Goal: Information Seeking & Learning: Learn about a topic

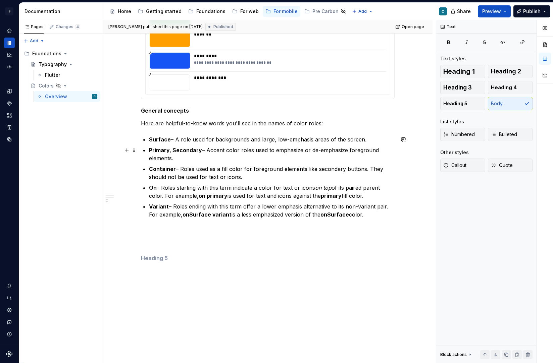
scroll to position [1068, 0]
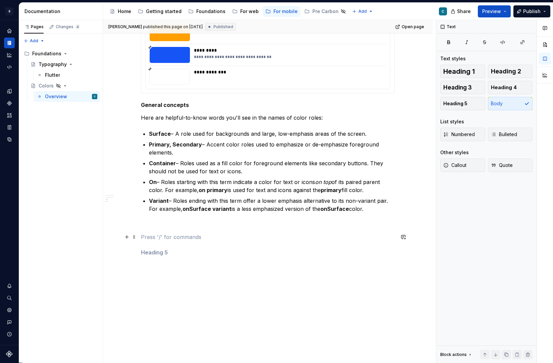
click at [149, 236] on p at bounding box center [268, 237] width 254 height 8
click at [130, 238] on button "button" at bounding box center [126, 236] width 9 height 9
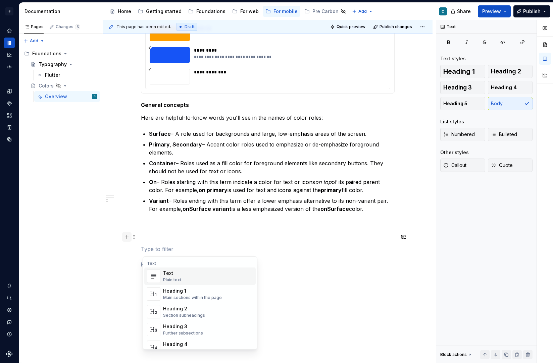
type textarea "*"
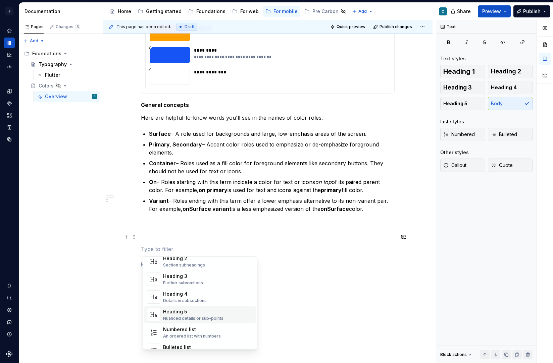
scroll to position [52, 0]
click at [181, 311] on div "Heading 5" at bounding box center [193, 310] width 60 height 7
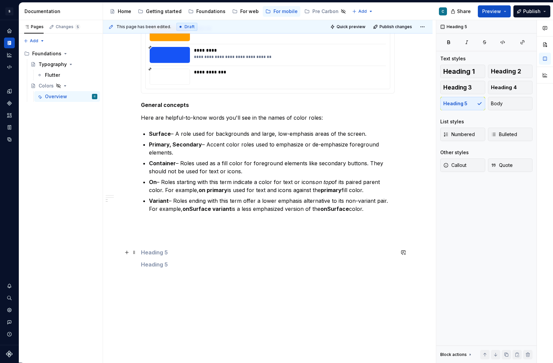
click at [153, 252] on h5 at bounding box center [268, 252] width 254 height 7
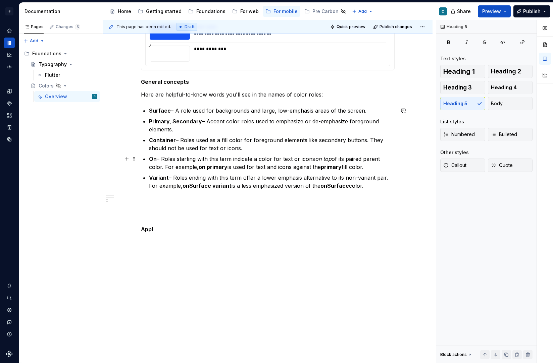
scroll to position [1092, 0]
click at [143, 231] on h5 "Appl" at bounding box center [268, 229] width 254 height 7
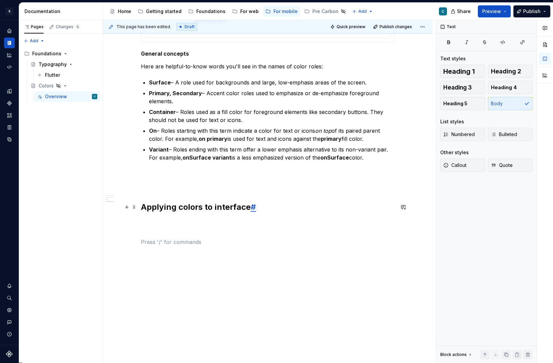
click at [268, 203] on h2 "Applying colors to interface #" at bounding box center [268, 207] width 254 height 11
click at [160, 188] on p at bounding box center [268, 186] width 254 height 8
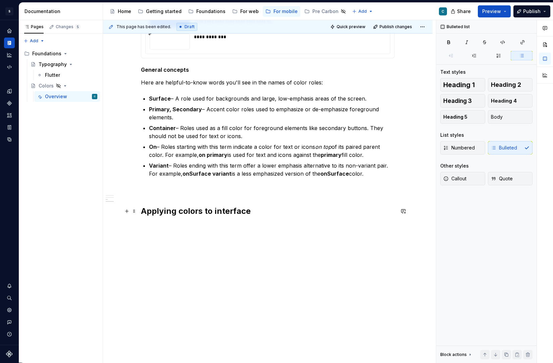
click at [169, 211] on h2 "Applying colors to interface" at bounding box center [268, 211] width 254 height 11
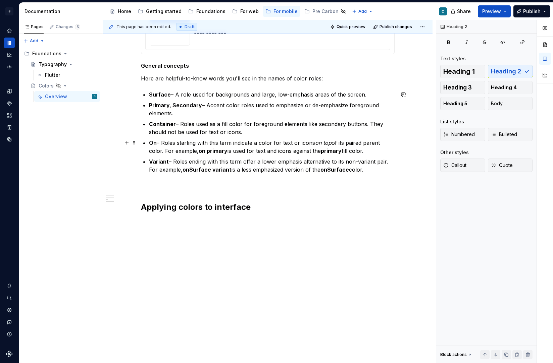
scroll to position [1108, 0]
click at [147, 223] on p at bounding box center [268, 226] width 254 height 16
click at [128, 222] on button "button" at bounding box center [126, 221] width 9 height 9
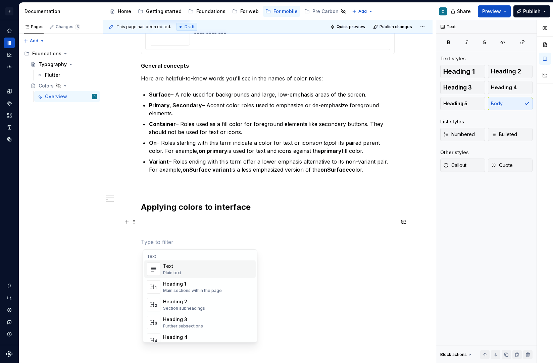
click at [181, 264] on div "Text Plain text" at bounding box center [208, 269] width 90 height 13
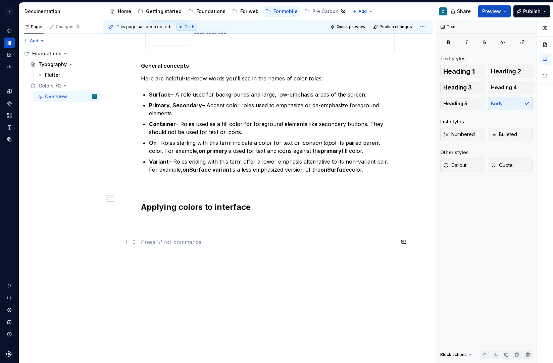
click at [158, 242] on p at bounding box center [268, 242] width 254 height 8
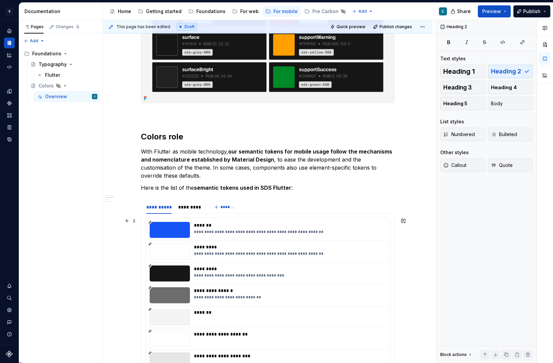
scroll to position [996, 0]
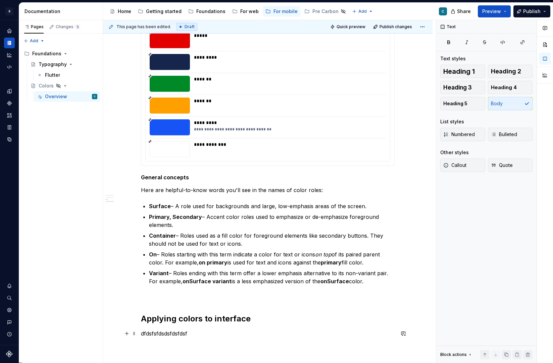
click at [173, 334] on p "dfdsfsfdsdsfdsfdsf" at bounding box center [268, 334] width 254 height 8
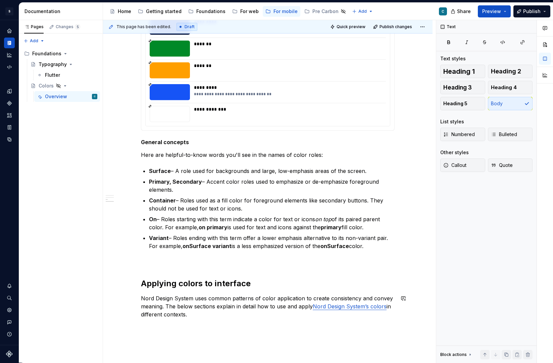
scroll to position [1033, 0]
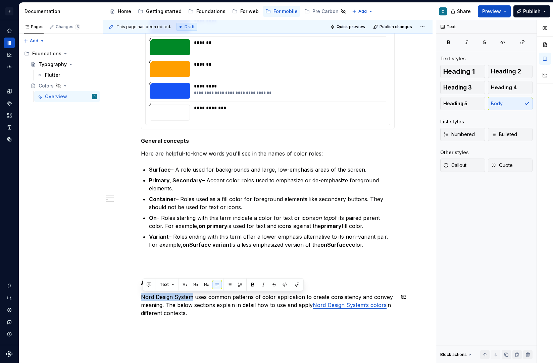
drag, startPoint x: 194, startPoint y: 296, endPoint x: 142, endPoint y: 292, distance: 51.8
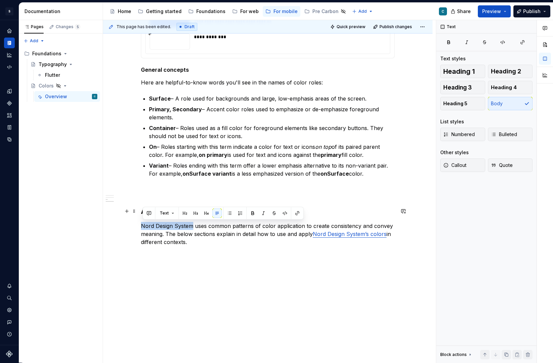
scroll to position [1104, 0]
click at [173, 227] on p "Nord Design System uses common patterns of color application to create consiste…" at bounding box center [268, 234] width 254 height 24
drag, startPoint x: 173, startPoint y: 227, endPoint x: 142, endPoint y: 225, distance: 31.9
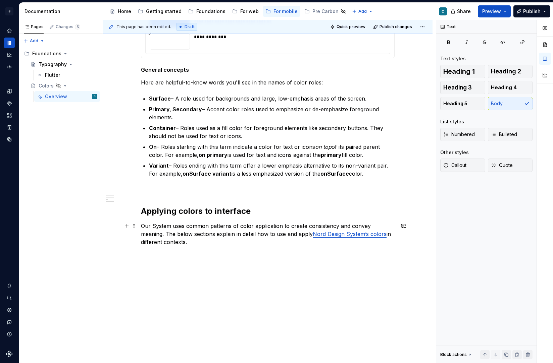
click at [155, 224] on p "Our System uses common patterns of color application to create consistency and …" at bounding box center [268, 234] width 254 height 24
click at [346, 234] on link "Nord Design System’s colors" at bounding box center [350, 234] width 74 height 7
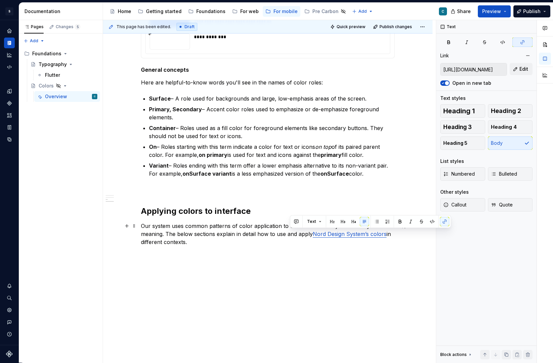
drag, startPoint x: 346, startPoint y: 234, endPoint x: 290, endPoint y: 233, distance: 55.7
click at [313, 233] on link "Nord Design System’s colors" at bounding box center [350, 234] width 74 height 7
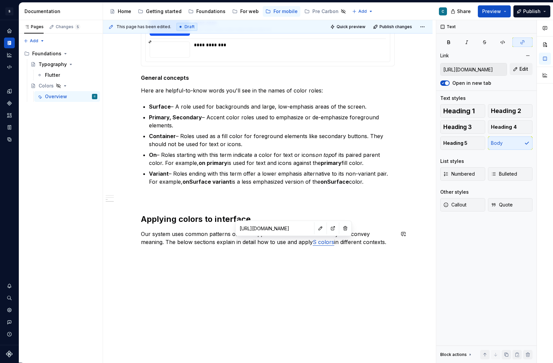
scroll to position [1096, 0]
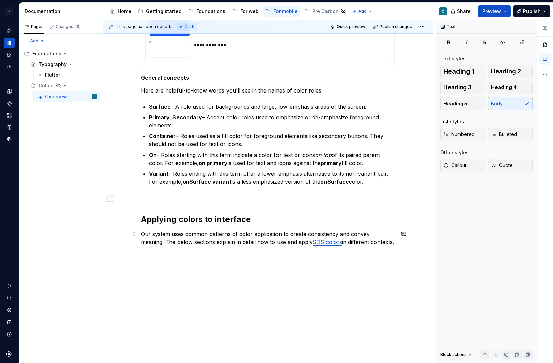
click at [317, 243] on link "SDS colors" at bounding box center [327, 242] width 29 height 7
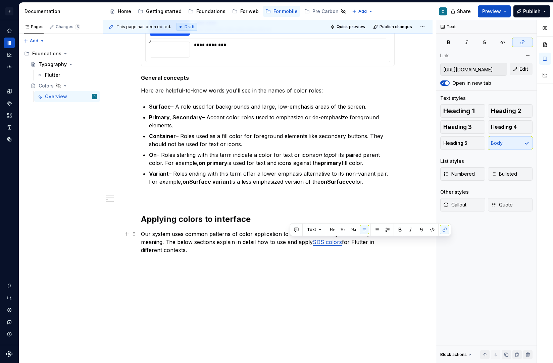
drag, startPoint x: 289, startPoint y: 243, endPoint x: 319, endPoint y: 241, distance: 30.2
click at [319, 241] on p "Our system uses common patterns of color application to create consistency and …" at bounding box center [268, 242] width 254 height 24
click at [444, 230] on button "button" at bounding box center [444, 229] width 9 height 9
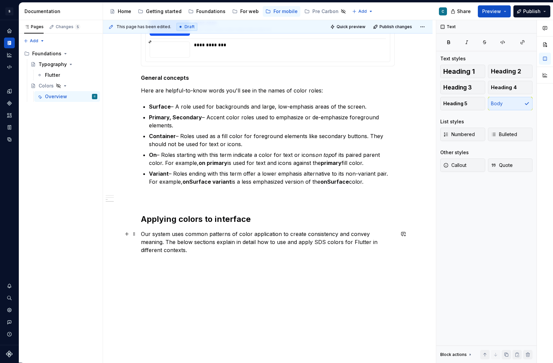
click at [282, 244] on p "Our system uses common patterns of color application to create consistency and …" at bounding box center [268, 242] width 254 height 24
drag, startPoint x: 290, startPoint y: 241, endPoint x: 344, endPoint y: 239, distance: 54.0
click at [344, 239] on p "Our system uses common patterns of color application to create consistency and …" at bounding box center [268, 242] width 254 height 24
click at [399, 228] on button "button" at bounding box center [399, 229] width 9 height 9
click at [222, 234] on p "Our system uses common patterns of color application to create consistency and …" at bounding box center [268, 242] width 254 height 24
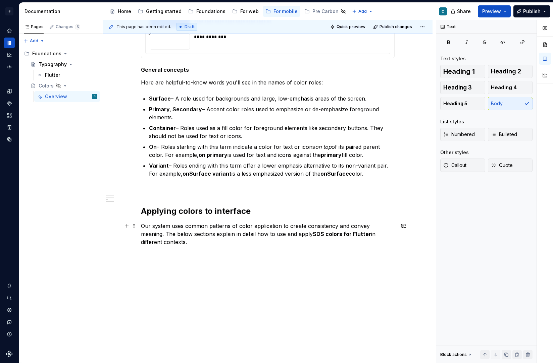
scroll to position [1104, 0]
drag, startPoint x: 168, startPoint y: 245, endPoint x: 141, endPoint y: 226, distance: 33.3
copy p "Our system uses common patterns of color application to create consistency and …"
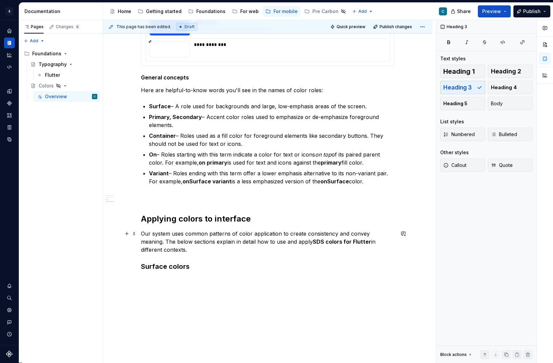
scroll to position [1102, 0]
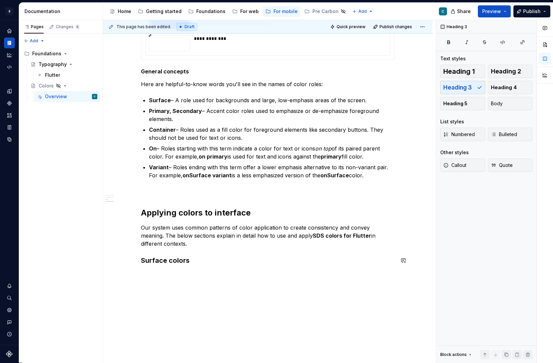
click at [175, 261] on h3 "Surface colors" at bounding box center [268, 260] width 254 height 9
click at [178, 214] on h2 "Applying colors to interface" at bounding box center [268, 213] width 254 height 11
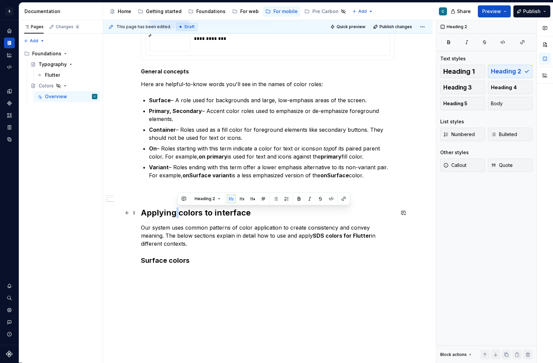
click at [178, 214] on h2 "Applying colors to interface" at bounding box center [268, 213] width 254 height 11
click at [164, 214] on h2 "Applying colors to interface" at bounding box center [268, 213] width 254 height 11
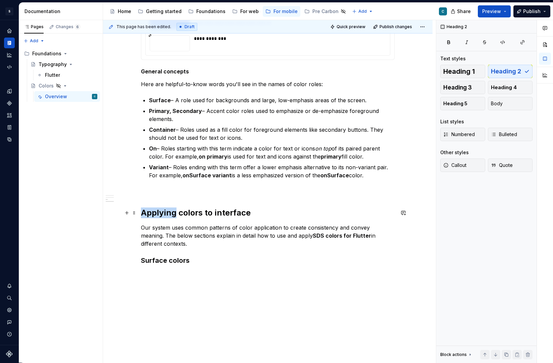
click at [164, 214] on h2 "Applying colors to interface" at bounding box center [268, 213] width 254 height 11
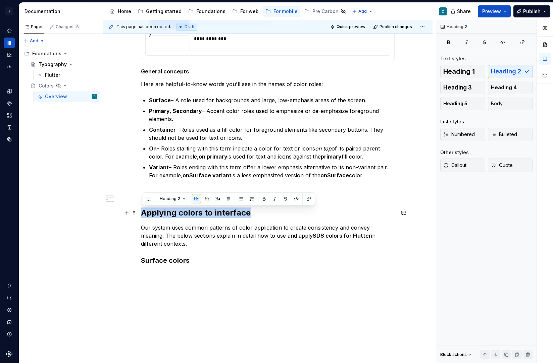
click at [164, 214] on h2 "Applying colors to interface" at bounding box center [268, 213] width 254 height 11
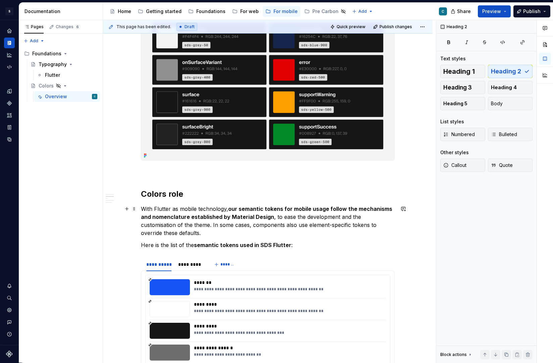
scroll to position [558, 0]
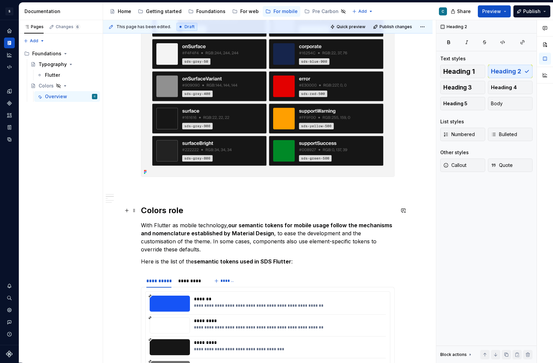
click at [167, 208] on h2 "Colors role" at bounding box center [268, 210] width 254 height 11
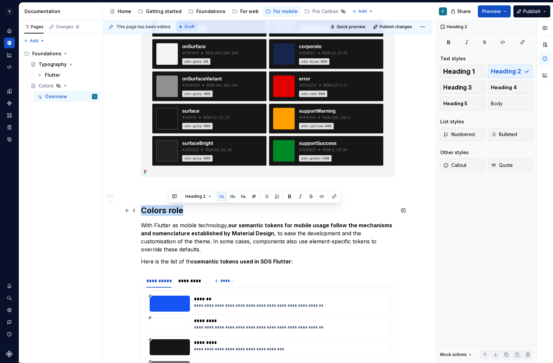
click at [167, 208] on h2 "Colors role" at bounding box center [268, 210] width 254 height 11
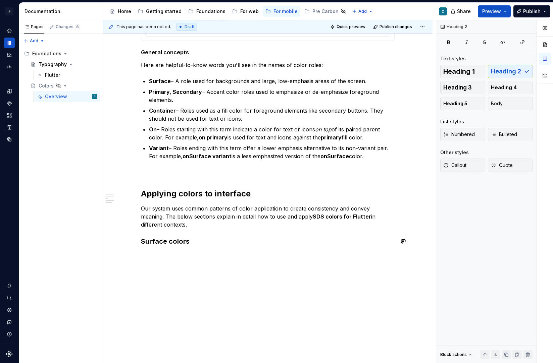
scroll to position [1121, 0]
click at [166, 243] on h3 "Surface colors" at bounding box center [268, 241] width 254 height 9
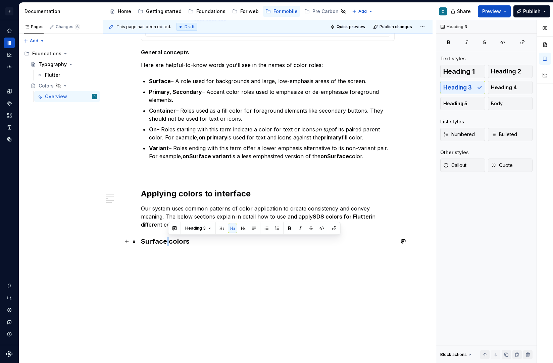
click at [166, 243] on h3 "Surface colors" at bounding box center [268, 241] width 254 height 9
click at [176, 194] on h2 "Applying colors to interface" at bounding box center [268, 193] width 254 height 11
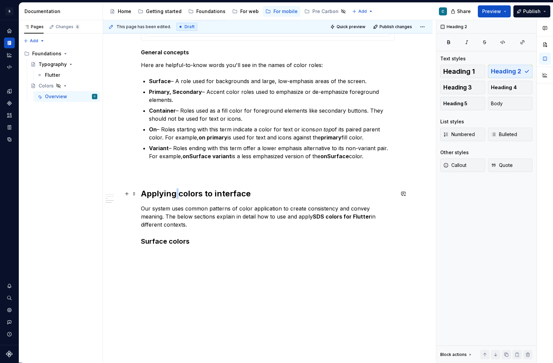
click at [176, 194] on h2 "Applying colors to interface" at bounding box center [268, 193] width 254 height 11
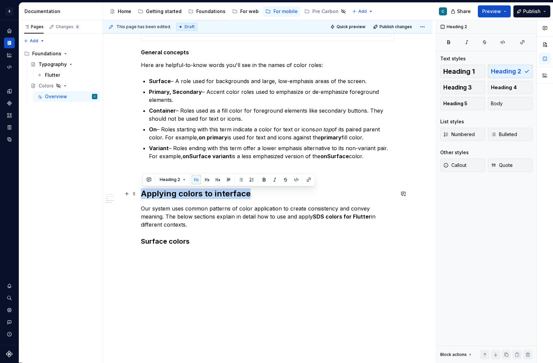
click at [176, 194] on h2 "Applying colors to interface" at bounding box center [268, 193] width 254 height 11
click at [166, 239] on h3 "Surface colors" at bounding box center [268, 241] width 254 height 9
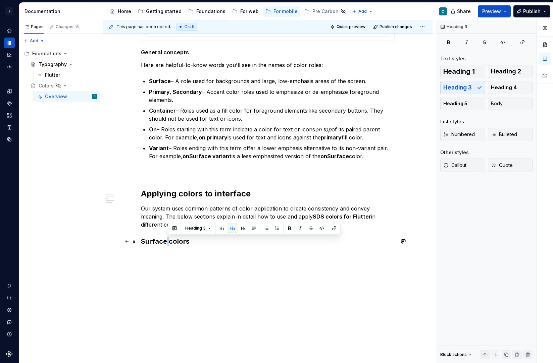
click at [166, 239] on h3 "Surface colors" at bounding box center [268, 241] width 254 height 9
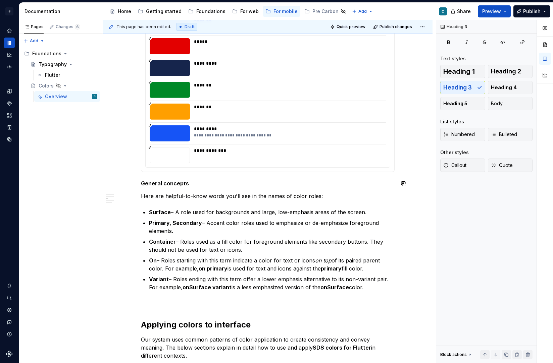
scroll to position [902, 0]
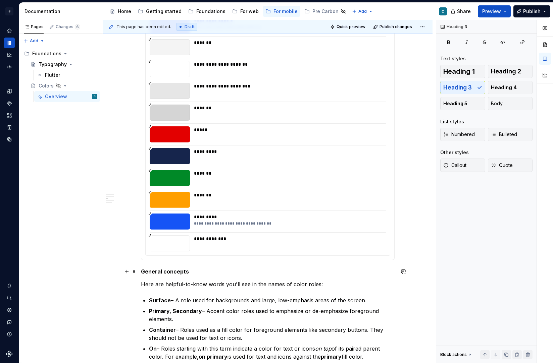
click at [165, 270] on h5 "General concepts" at bounding box center [268, 271] width 254 height 7
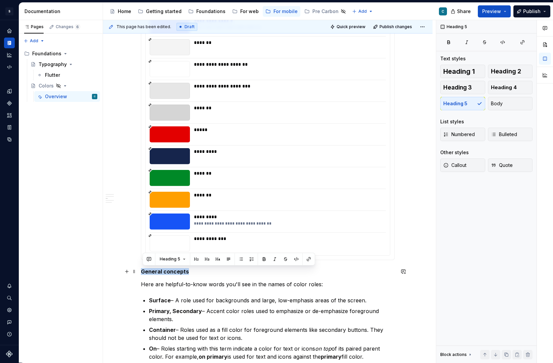
click at [165, 270] on h5 "General concepts" at bounding box center [268, 271] width 254 height 7
click at [477, 89] on button "Heading 3" at bounding box center [462, 87] width 45 height 13
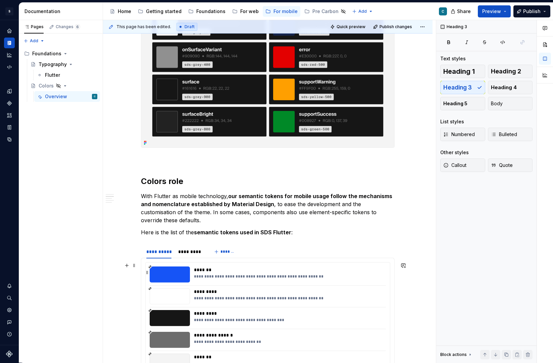
scroll to position [574, 0]
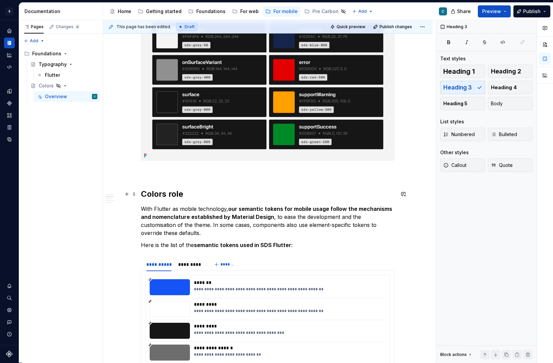
click at [171, 196] on h2 "Colors role" at bounding box center [268, 194] width 254 height 11
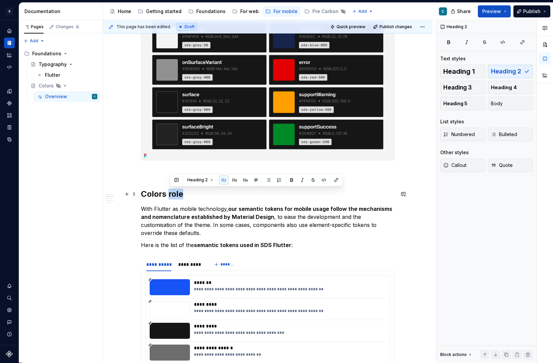
click at [171, 196] on h2 "Colors role" at bounding box center [268, 194] width 254 height 11
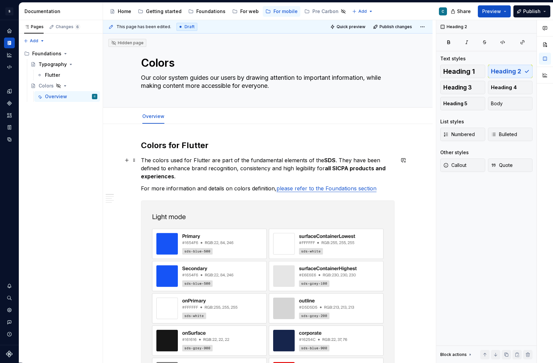
scroll to position [0, 0]
click at [51, 66] on div "Typography" at bounding box center [53, 64] width 28 height 7
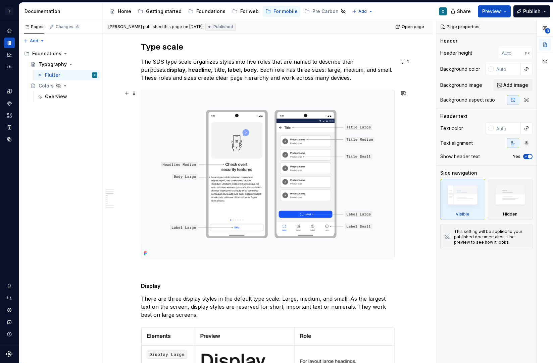
scroll to position [422, 0]
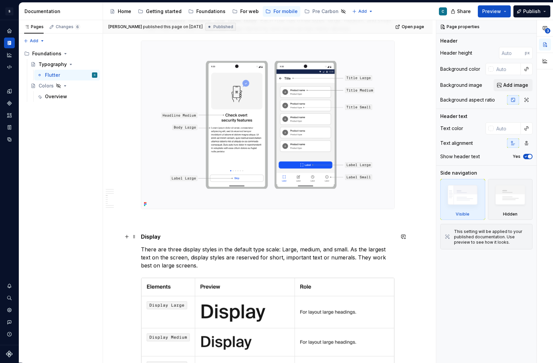
click at [155, 237] on h5 "Display" at bounding box center [268, 236] width 254 height 7
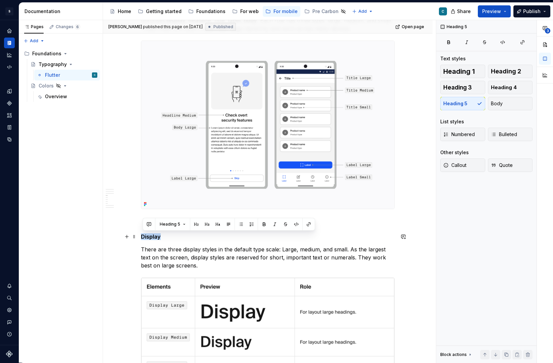
click at [155, 237] on h5 "Display" at bounding box center [268, 236] width 254 height 7
click at [506, 86] on span "Heading 4" at bounding box center [504, 87] width 26 height 7
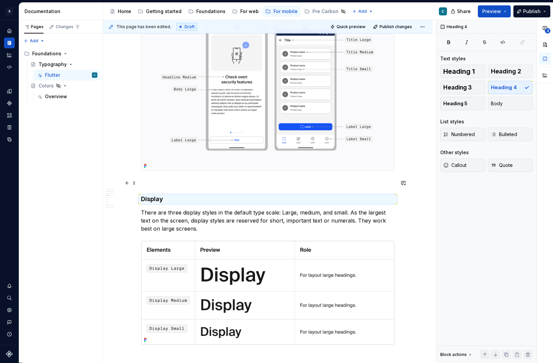
scroll to position [429, 0]
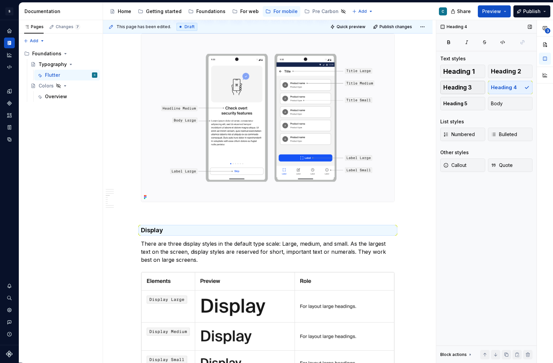
click at [468, 89] on span "Heading 3" at bounding box center [457, 87] width 29 height 7
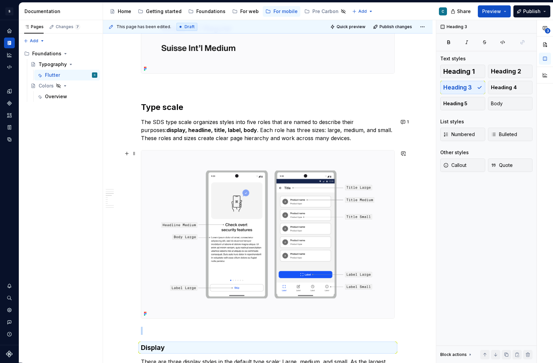
scroll to position [252, 0]
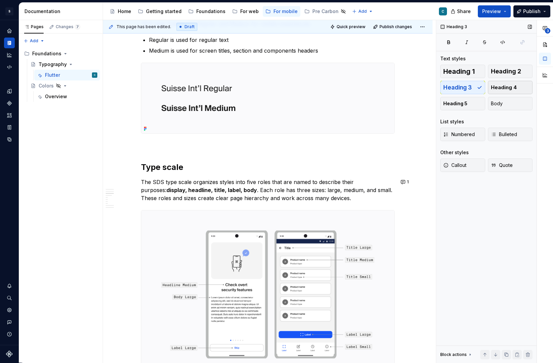
click at [517, 87] on button "Heading 4" at bounding box center [510, 87] width 45 height 13
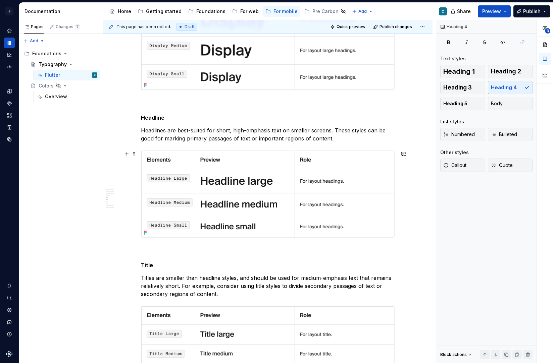
scroll to position [744, 0]
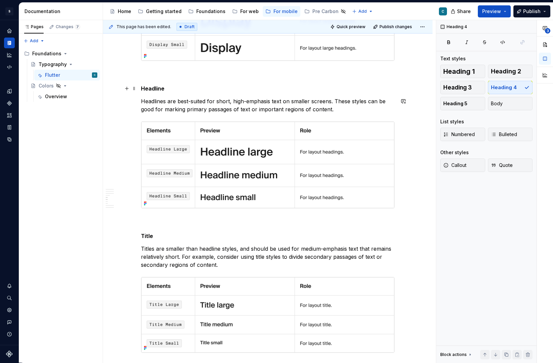
click at [155, 90] on h5 "Headline" at bounding box center [268, 88] width 254 height 7
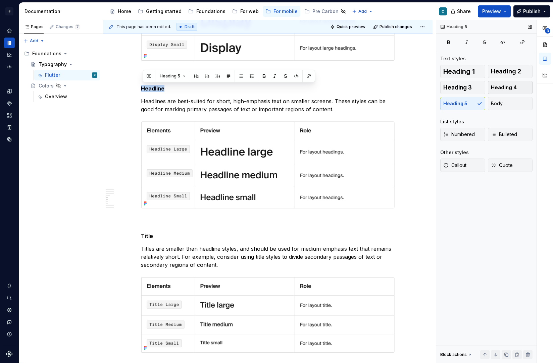
click at [518, 88] on button "Heading 4" at bounding box center [510, 87] width 45 height 13
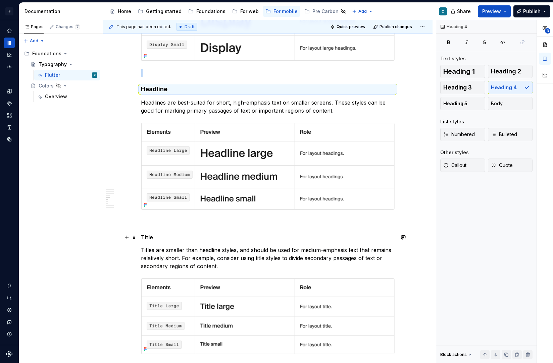
click at [151, 237] on h5 "Title" at bounding box center [268, 237] width 254 height 7
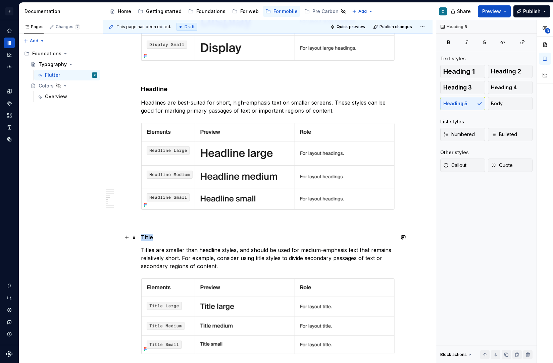
click at [151, 237] on h5 "Title" at bounding box center [268, 237] width 254 height 7
click at [511, 89] on span "Heading 4" at bounding box center [504, 87] width 26 height 7
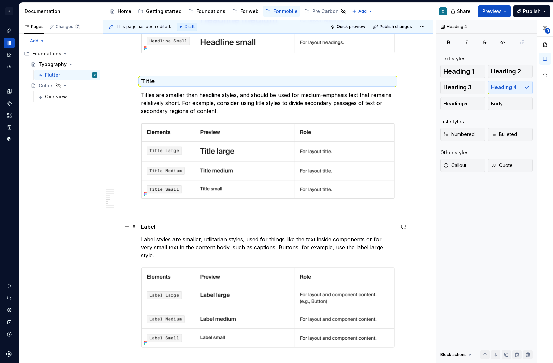
scroll to position [905, 0]
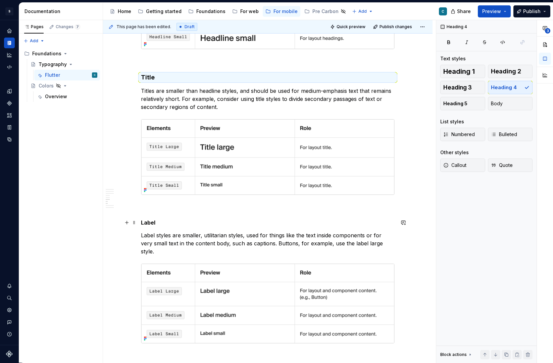
click at [153, 223] on h5 "Label" at bounding box center [268, 222] width 254 height 7
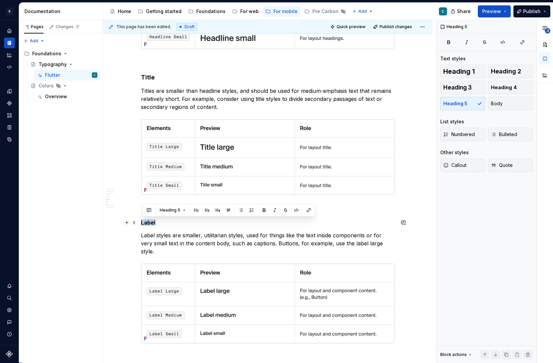
click at [153, 223] on h5 "Label" at bounding box center [268, 222] width 254 height 7
click at [520, 87] on button "Heading 4" at bounding box center [510, 87] width 45 height 13
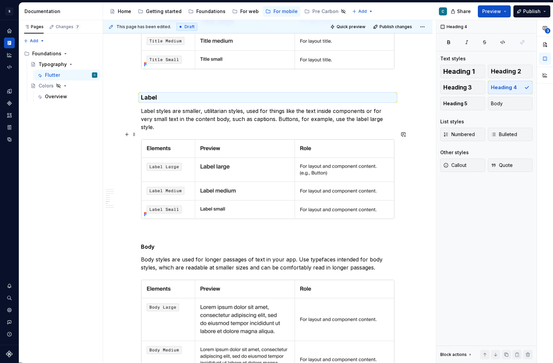
scroll to position [1043, 0]
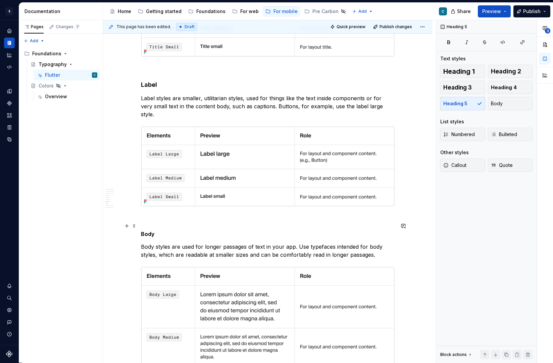
click at [152, 231] on h5 "Body" at bounding box center [268, 234] width 254 height 7
click at [506, 91] on span "Heading 4" at bounding box center [504, 87] width 26 height 7
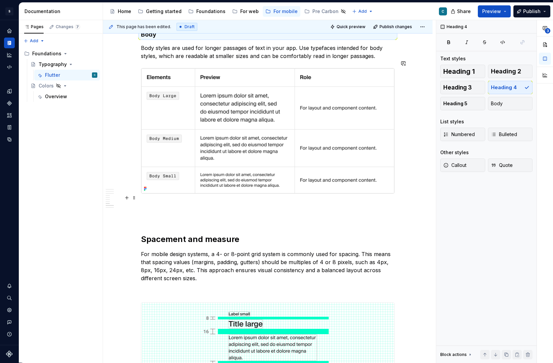
scroll to position [1245, 0]
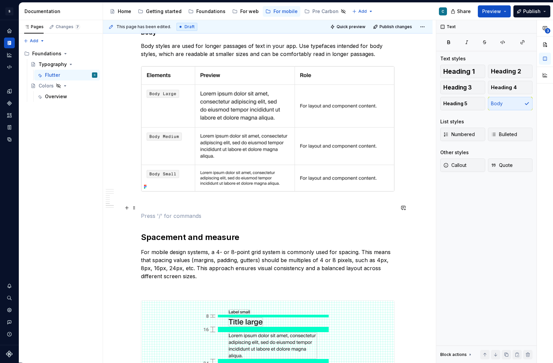
click at [152, 212] on p at bounding box center [268, 216] width 254 height 8
click at [147, 200] on p at bounding box center [268, 204] width 254 height 8
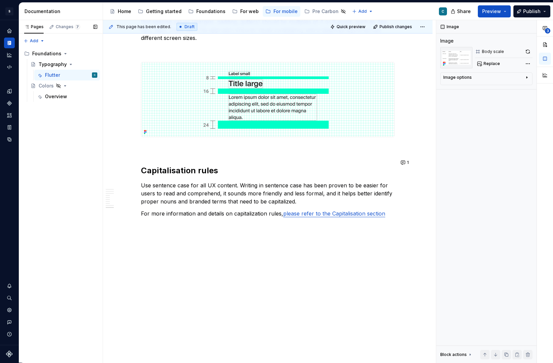
scroll to position [1471, 0]
click at [53, 93] on div "Overview" at bounding box center [71, 96] width 52 height 9
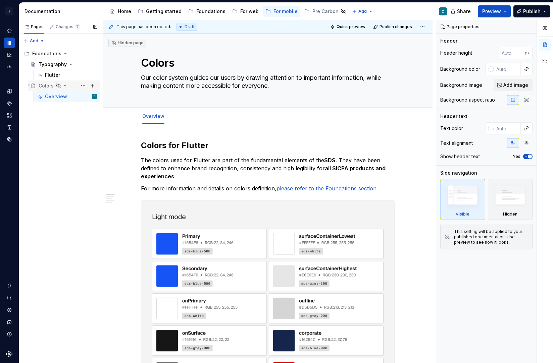
click at [53, 84] on div "Colors" at bounding box center [46, 85] width 15 height 7
click at [52, 95] on div "Overview" at bounding box center [56, 96] width 22 height 7
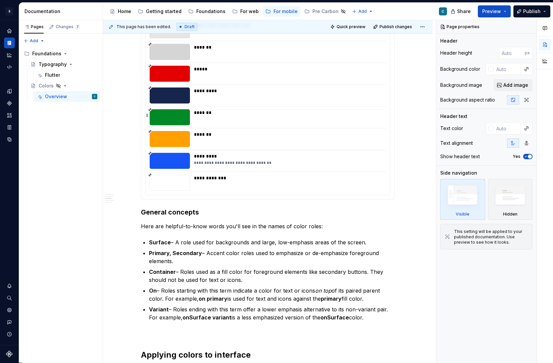
scroll to position [963, 0]
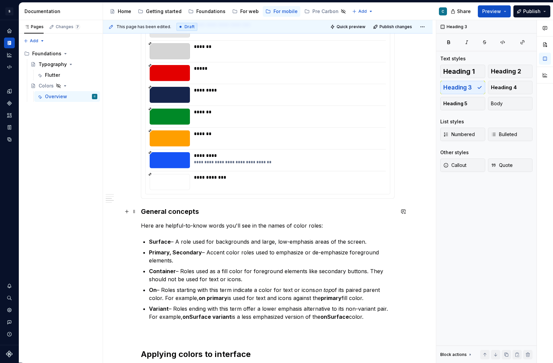
click at [175, 212] on h3 "General concepts" at bounding box center [268, 211] width 254 height 9
click at [499, 87] on span "Heading 4" at bounding box center [504, 87] width 26 height 7
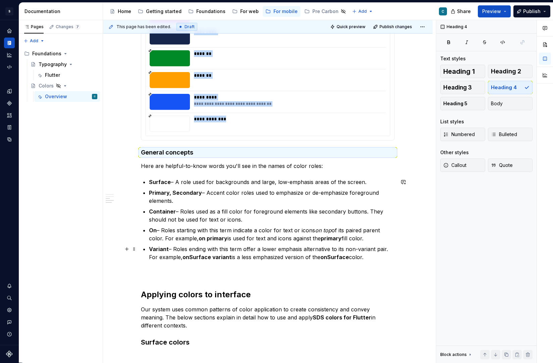
scroll to position [1096, 0]
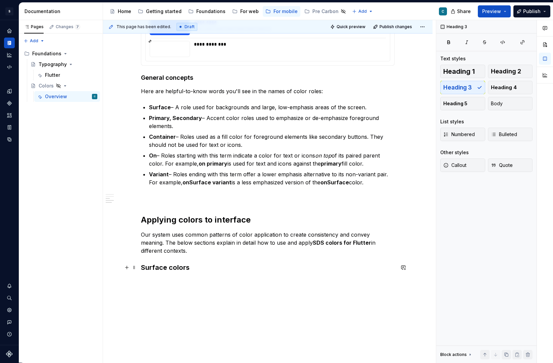
click at [175, 268] on h3 "Surface colors" at bounding box center [268, 267] width 254 height 9
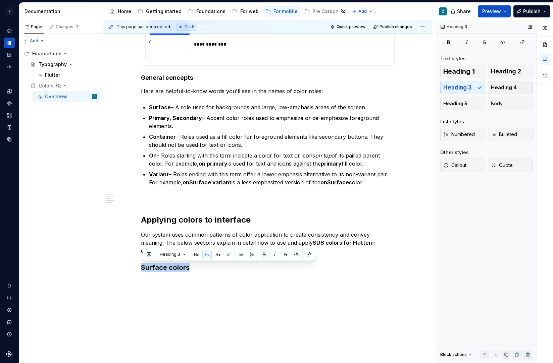
click at [513, 84] on button "Heading 4" at bounding box center [510, 87] width 45 height 13
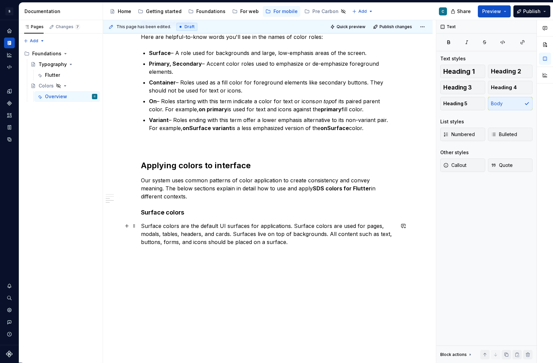
scroll to position [1151, 0]
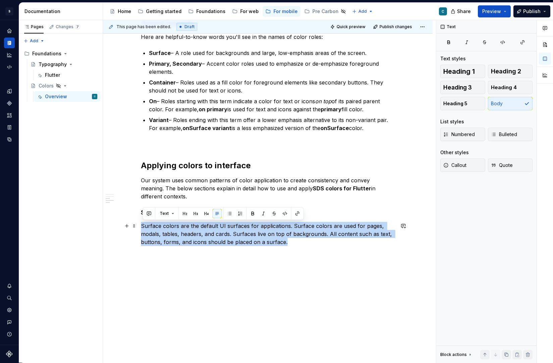
drag, startPoint x: 289, startPoint y: 243, endPoint x: 140, endPoint y: 223, distance: 151.2
copy p "Surface colors are the default UI surfaces for applications. Surface colors are…"
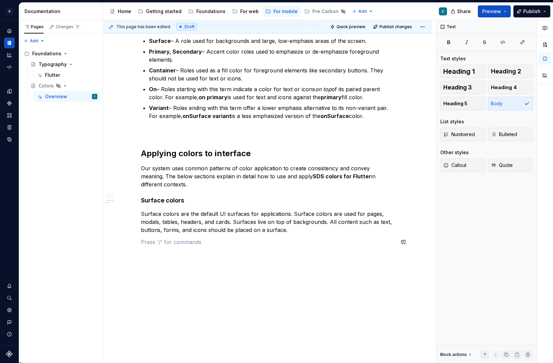
scroll to position [1163, 0]
click at [129, 243] on button "button" at bounding box center [126, 241] width 9 height 9
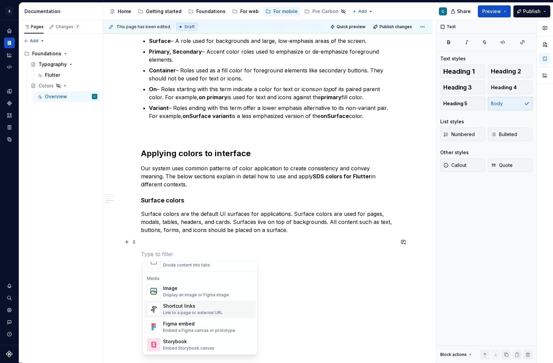
scroll to position [271, 0]
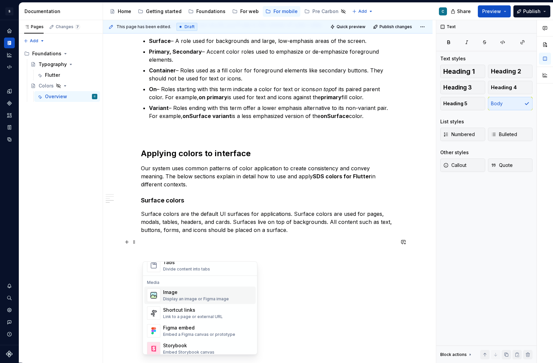
click at [190, 297] on div "Display an image or Figma image" at bounding box center [196, 298] width 66 height 5
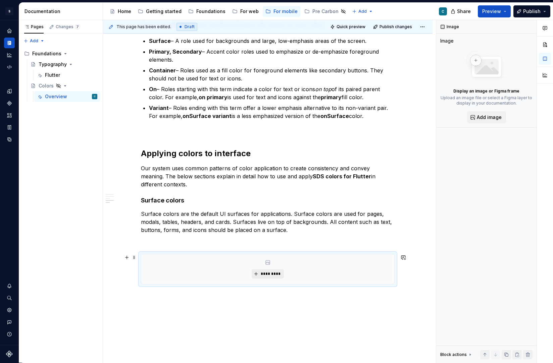
click at [267, 275] on span "*********" at bounding box center [270, 273] width 20 height 5
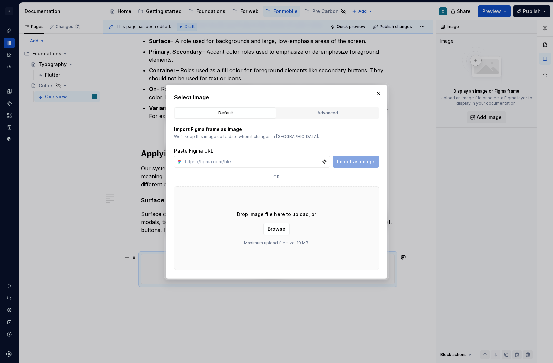
type textarea "*"
type input "[URL][DOMAIN_NAME][PHONE_NUMBER]"
click at [365, 162] on span "Import as image" at bounding box center [356, 161] width 38 height 7
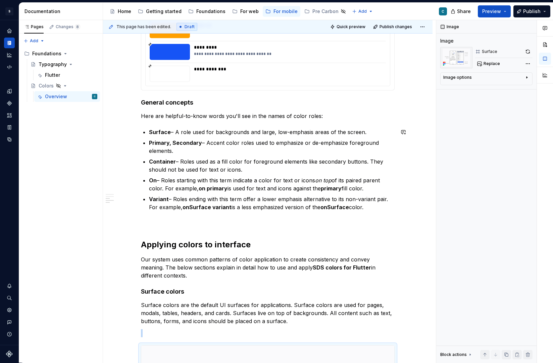
scroll to position [1283, 0]
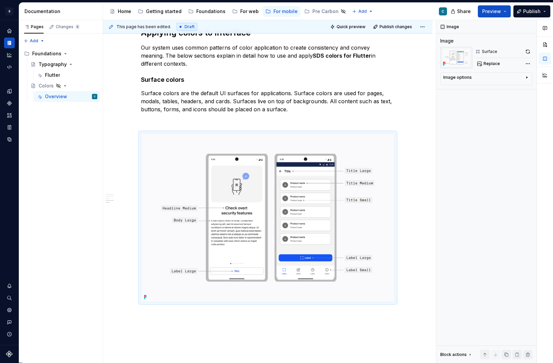
click at [146, 1] on div "S Digital Design System C Design system data Documentation Accessibility guide …" at bounding box center [276, 181] width 553 height 363
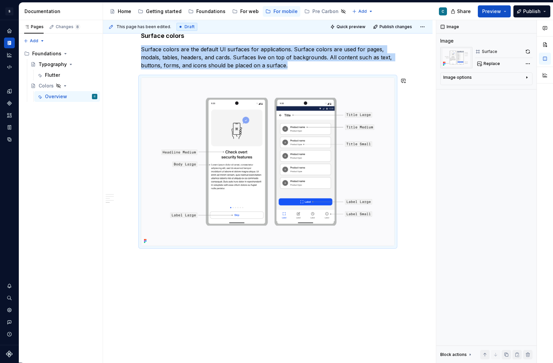
scroll to position [1327, 0]
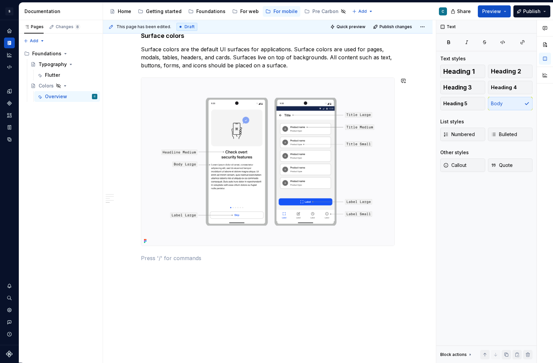
type textarea "*"
click at [193, 218] on img at bounding box center [267, 162] width 253 height 168
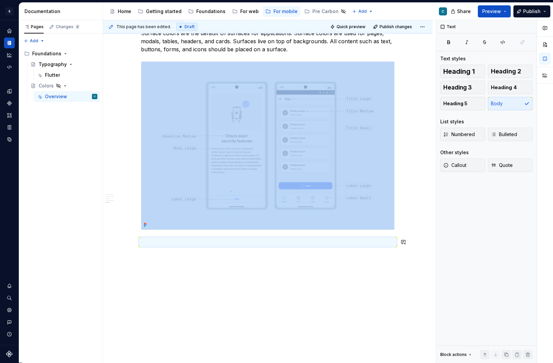
scroll to position [1343, 0]
click at [128, 238] on button "button" at bounding box center [126, 241] width 9 height 9
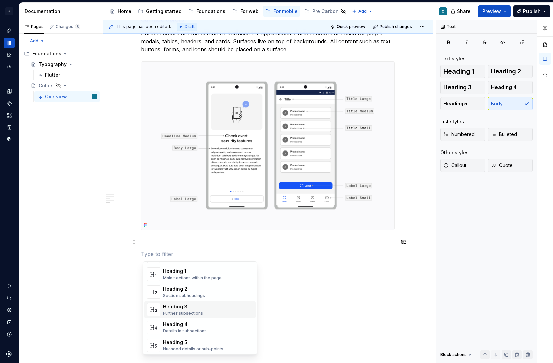
scroll to position [26, 0]
click at [183, 326] on div "Heading 4" at bounding box center [185, 323] width 44 height 7
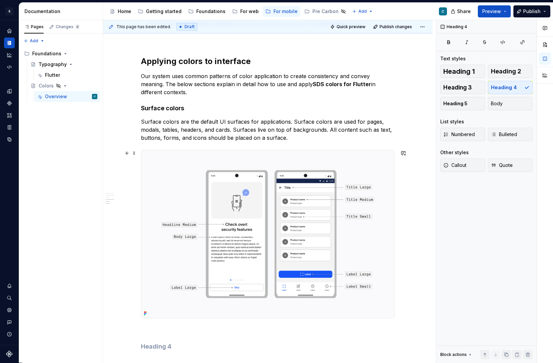
scroll to position [1324, 0]
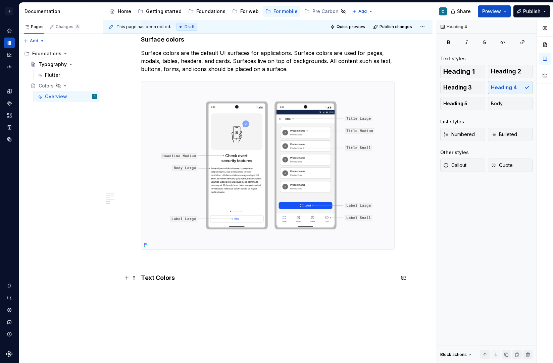
drag, startPoint x: 161, startPoint y: 280, endPoint x: 164, endPoint y: 334, distance: 54.1
click at [161, 280] on h4 "Text Colors" at bounding box center [268, 278] width 254 height 8
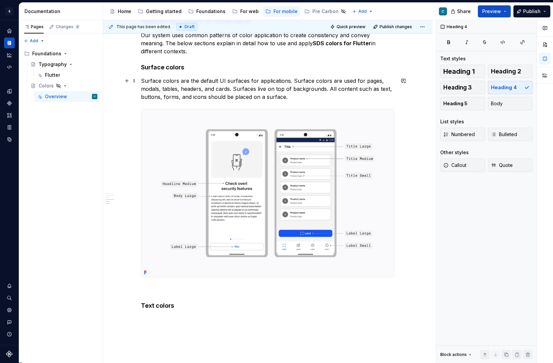
scroll to position [1284, 0]
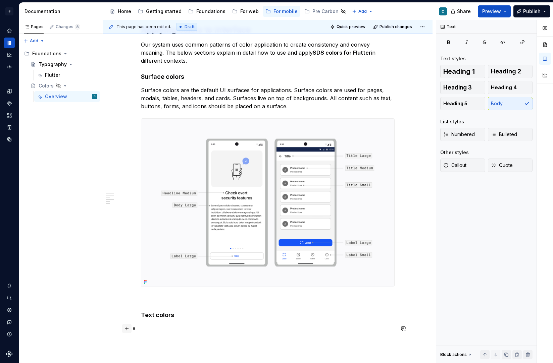
click at [127, 329] on button "button" at bounding box center [126, 328] width 9 height 9
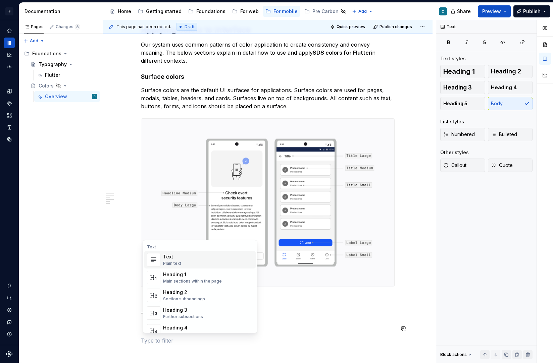
click at [175, 262] on div "Plain text" at bounding box center [172, 263] width 18 height 5
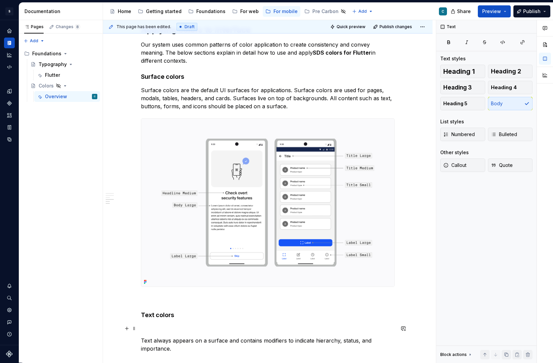
scroll to position [1299, 0]
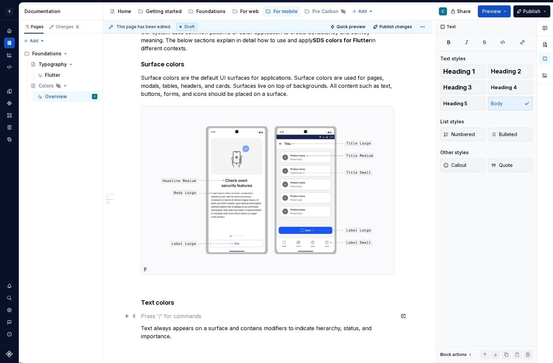
click at [161, 316] on p at bounding box center [268, 316] width 254 height 8
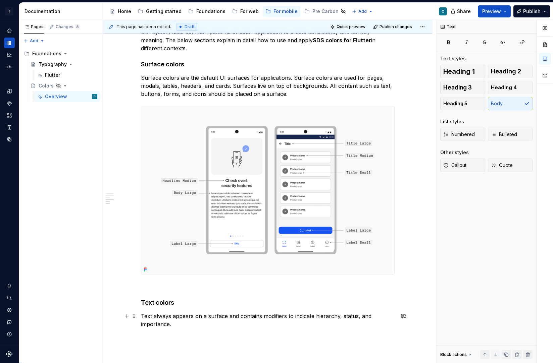
click at [220, 316] on p "Text always appears on a surface and contains modifiers to indicate hierarchy, …" at bounding box center [268, 320] width 254 height 16
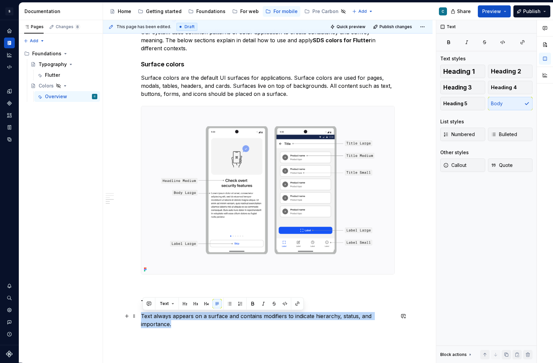
click at [220, 316] on p "Text always appears on a surface and contains modifiers to indicate hierarchy, …" at bounding box center [268, 320] width 254 height 16
copy p "Text always appears on a surface and contains modifiers to indicate hierarchy, …"
click at [219, 328] on p "Text always appears on a surface and contains modifiers to indicate hierarchy, …" at bounding box center [268, 320] width 254 height 16
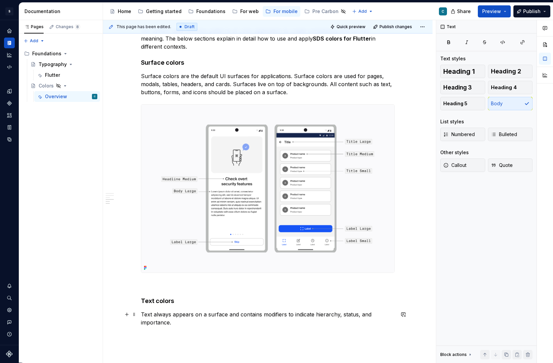
scroll to position [1290, 0]
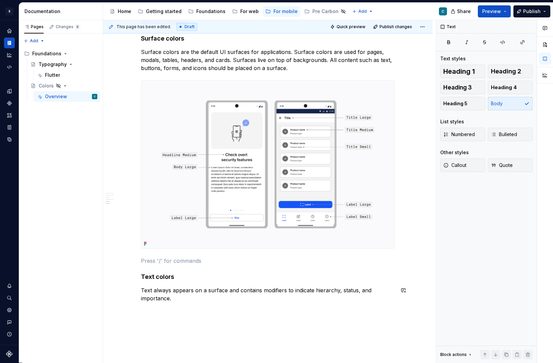
scroll to position [1327, 0]
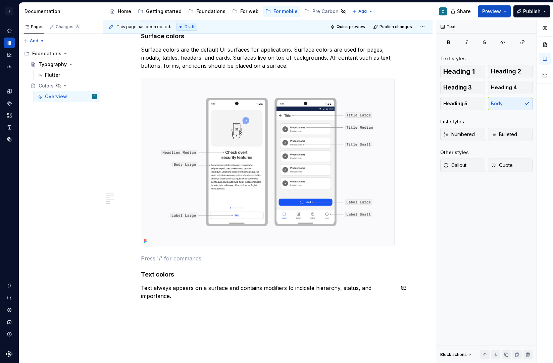
click at [129, 310] on button "button" at bounding box center [126, 307] width 9 height 9
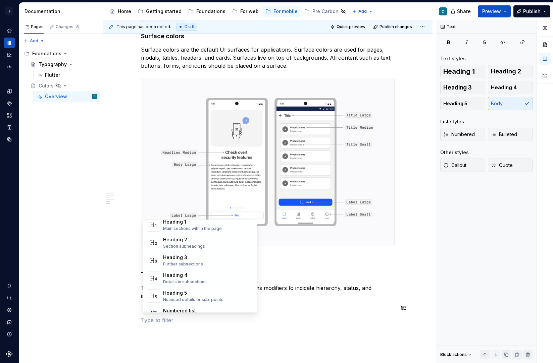
scroll to position [36, 0]
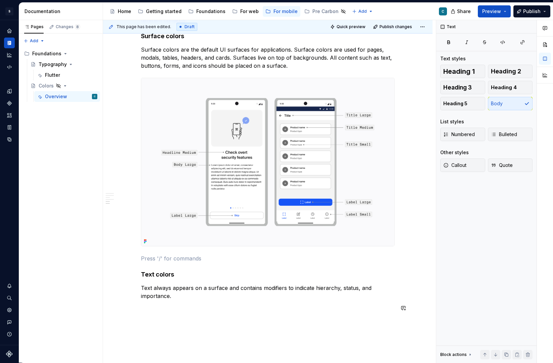
click at [290, 257] on p at bounding box center [268, 259] width 254 height 8
click at [169, 323] on p at bounding box center [268, 320] width 254 height 8
click at [147, 311] on p at bounding box center [268, 308] width 254 height 8
click at [129, 309] on button "button" at bounding box center [126, 307] width 9 height 9
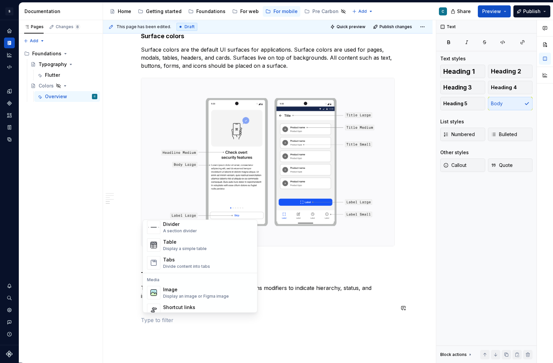
scroll to position [233, 0]
click at [175, 292] on div "Display an image or Figma image" at bounding box center [196, 294] width 66 height 5
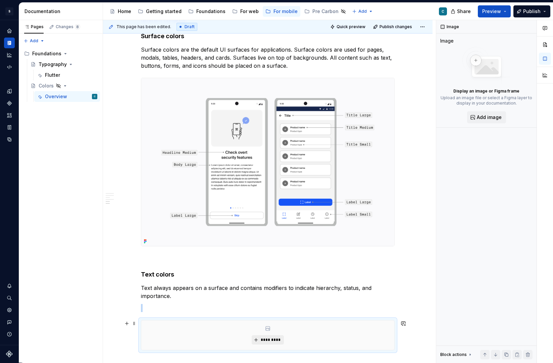
click at [266, 339] on button "*********" at bounding box center [268, 339] width 32 height 9
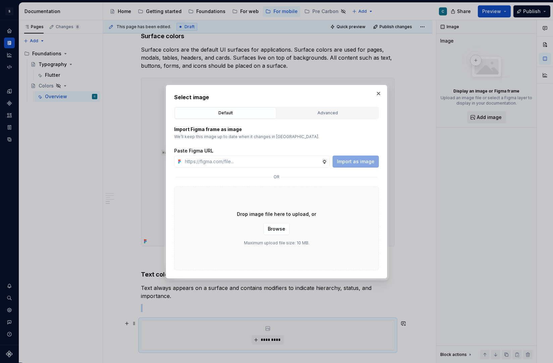
type textarea "*"
type input "[URL][DOMAIN_NAME][PHONE_NUMBER]"
click at [354, 162] on span "Import as image" at bounding box center [356, 161] width 38 height 7
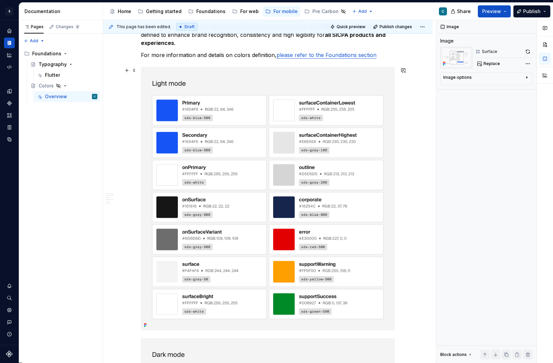
scroll to position [118, 0]
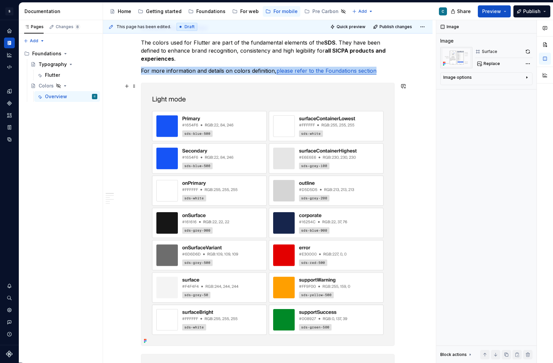
click at [213, 98] on img at bounding box center [267, 214] width 253 height 263
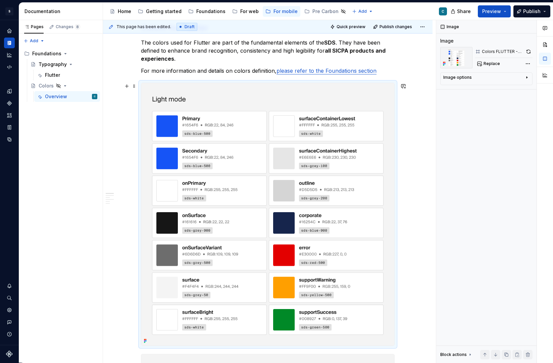
click at [271, 94] on img at bounding box center [267, 214] width 253 height 263
click at [528, 79] on div "Image options Alignment Caption" at bounding box center [486, 78] width 92 height 13
click at [526, 77] on button "Image options" at bounding box center [486, 79] width 86 height 8
click at [510, 88] on div "Alignment Caption" at bounding box center [486, 102] width 86 height 38
click at [508, 88] on div "Alignment Caption" at bounding box center [486, 102] width 86 height 38
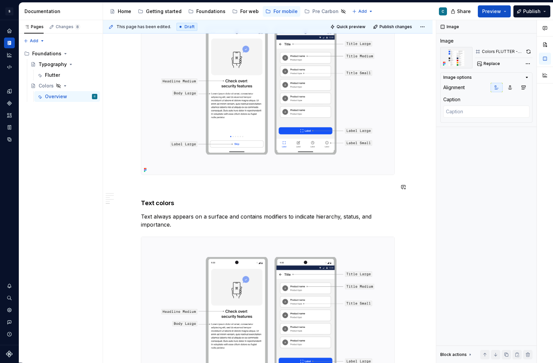
scroll to position [1526, 0]
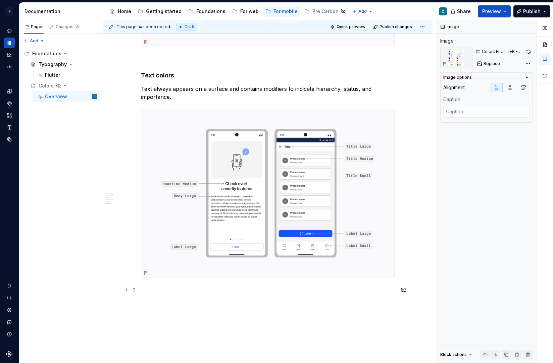
click at [162, 286] on p at bounding box center [268, 290] width 254 height 8
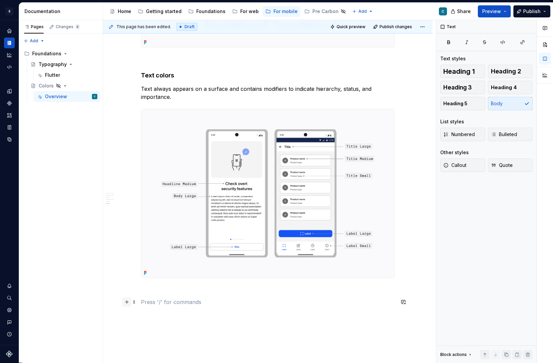
click at [128, 301] on button "button" at bounding box center [126, 301] width 9 height 9
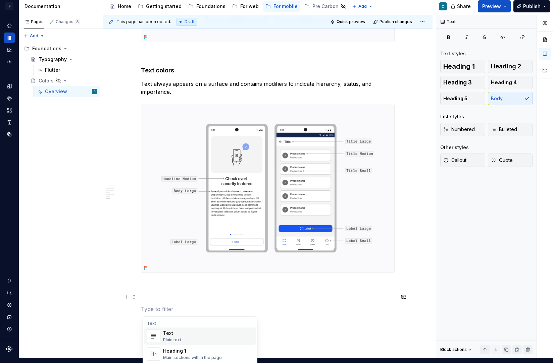
scroll to position [0, 0]
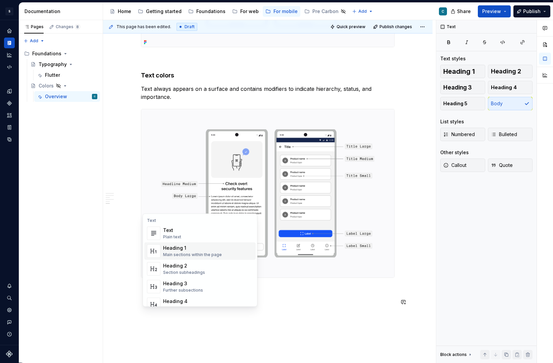
click at [186, 249] on div "Heading 1" at bounding box center [192, 248] width 59 height 7
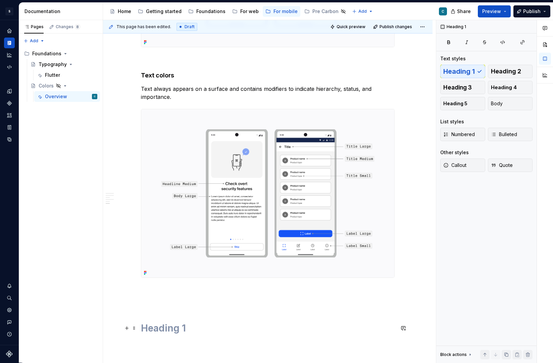
click at [164, 327] on h1 at bounding box center [268, 328] width 254 height 12
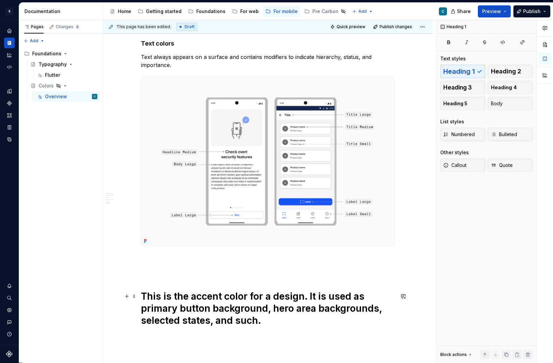
scroll to position [1559, 0]
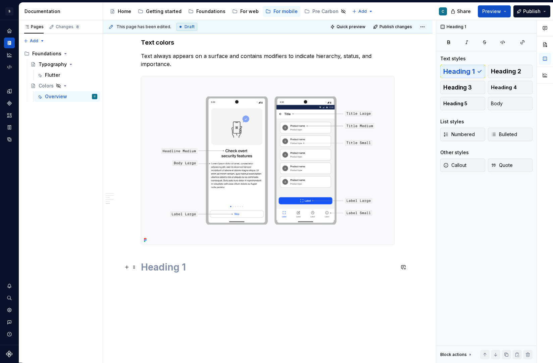
click at [152, 270] on h1 at bounding box center [268, 267] width 254 height 12
click at [134, 267] on span at bounding box center [133, 267] width 5 height 9
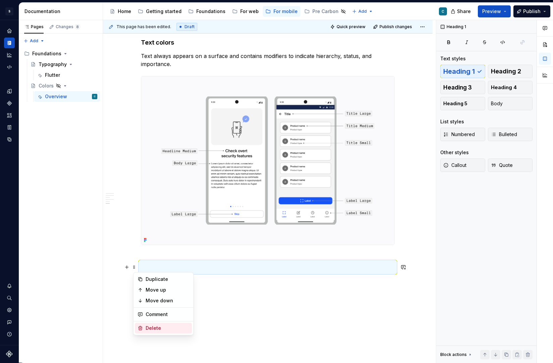
click at [158, 329] on div "Delete" at bounding box center [168, 328] width 44 height 7
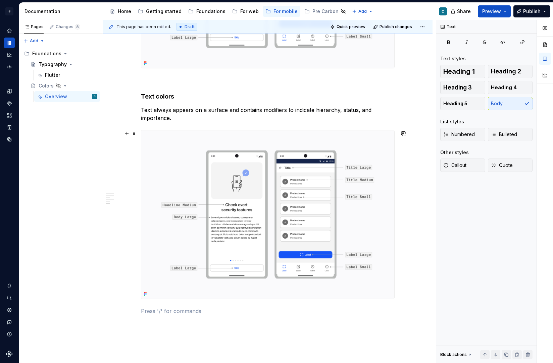
scroll to position [1505, 0]
click at [128, 324] on button "button" at bounding box center [126, 323] width 9 height 9
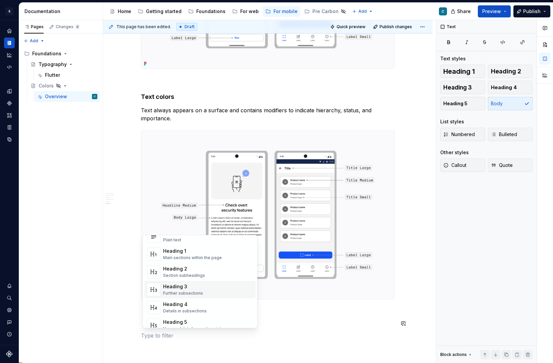
scroll to position [19, 0]
click at [183, 292] on div "Further subsections" at bounding box center [183, 292] width 40 height 5
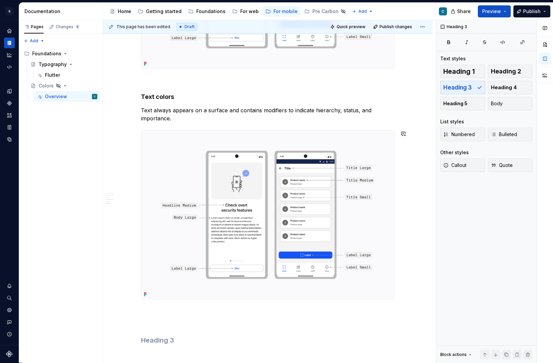
scroll to position [1519, 0]
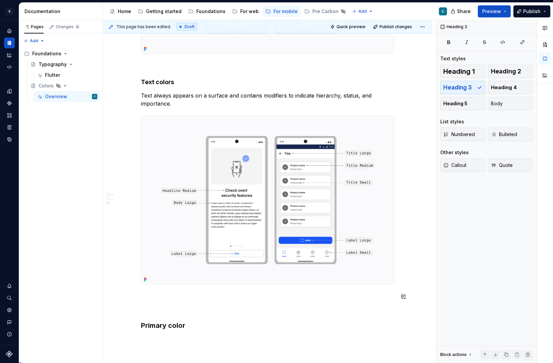
drag, startPoint x: 183, startPoint y: 294, endPoint x: 211, endPoint y: 332, distance: 47.2
click at [179, 327] on h3 "Primary colour" at bounding box center [268, 325] width 254 height 9
click at [187, 324] on h3 "Primary colour" at bounding box center [268, 325] width 254 height 9
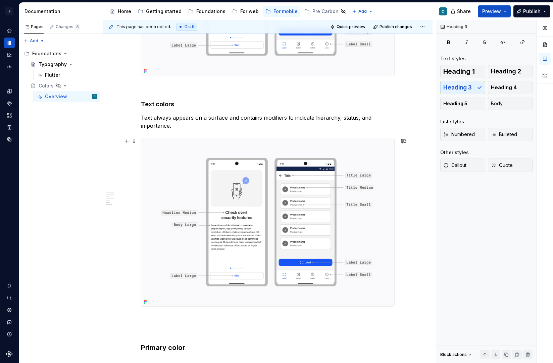
scroll to position [1466, 0]
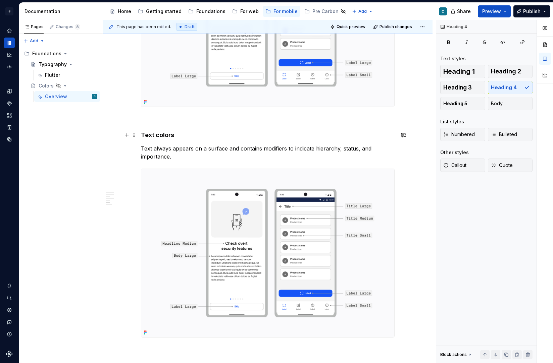
click at [161, 135] on h4 "Text colors" at bounding box center [268, 135] width 254 height 8
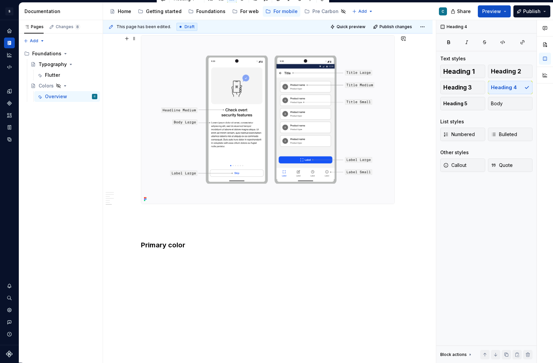
scroll to position [1615, 0]
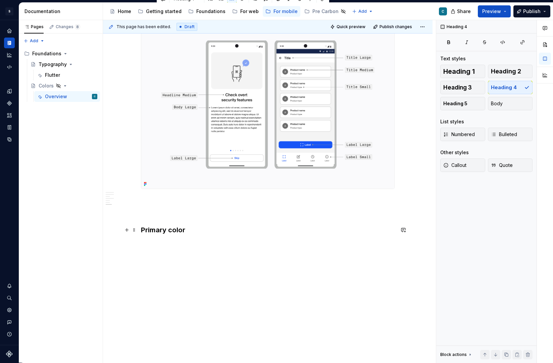
click at [169, 229] on h3 "Primary color" at bounding box center [268, 229] width 254 height 9
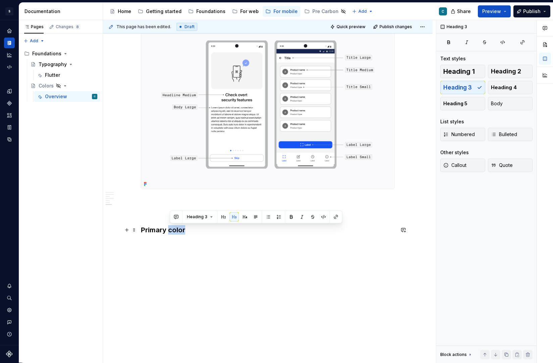
click at [169, 229] on h3 "Primary color" at bounding box center [268, 229] width 254 height 9
click at [514, 87] on span "Heading 4" at bounding box center [504, 87] width 26 height 7
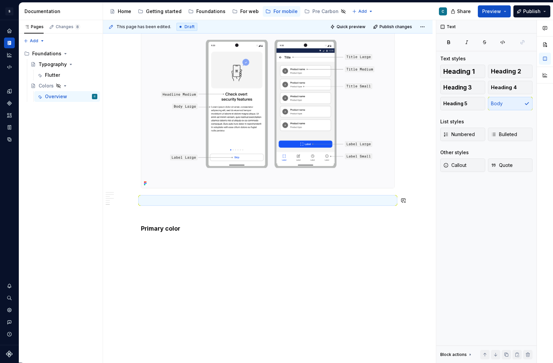
scroll to position [1587, 0]
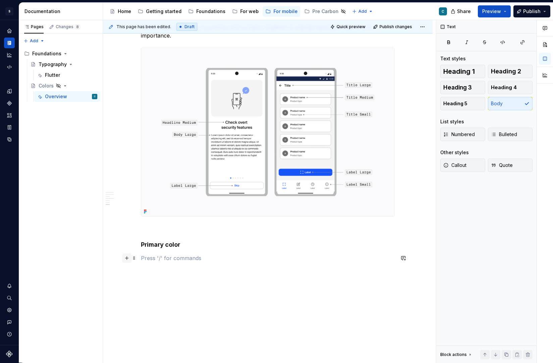
click at [128, 258] on button "button" at bounding box center [126, 258] width 9 height 9
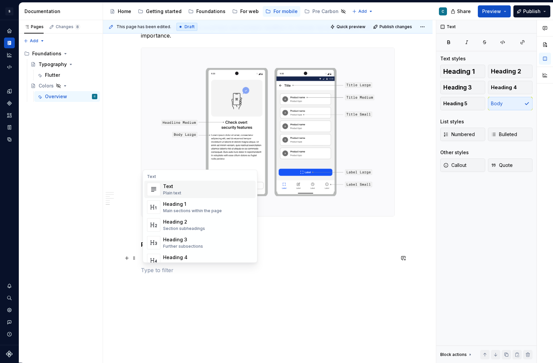
click at [175, 190] on div "Text Plain text" at bounding box center [172, 189] width 18 height 13
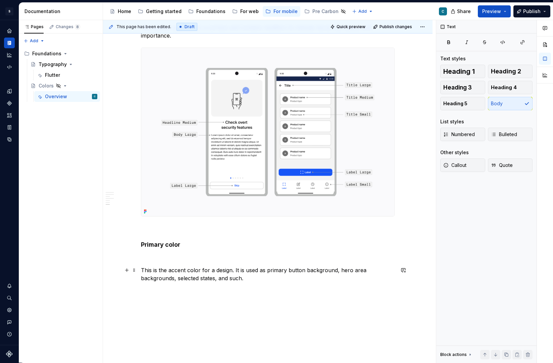
click at [144, 268] on p "This is the accent color for a design. It is used as primary button background,…" at bounding box center [268, 274] width 254 height 16
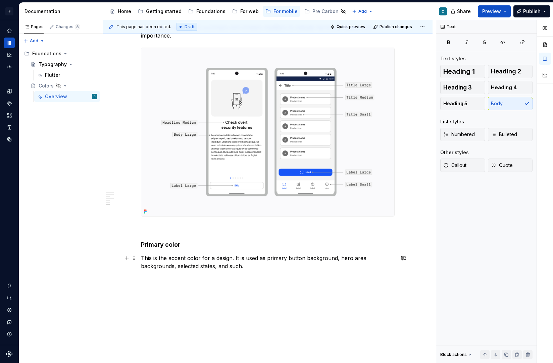
click at [174, 259] on p "This is the accent color for a design. It is used as primary button background,…" at bounding box center [268, 262] width 254 height 16
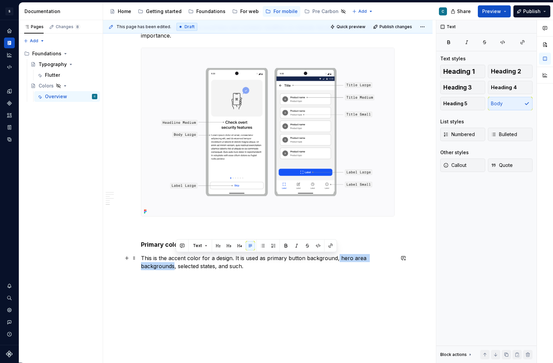
drag, startPoint x: 339, startPoint y: 258, endPoint x: 175, endPoint y: 262, distance: 164.0
click at [175, 262] on p "This is the accent color for a design. It is used as primary button background,…" at bounding box center [268, 262] width 254 height 16
copy p "hero area backgrounds"
click at [319, 259] on p "This is the accent color for a design. It is used as primary button background,…" at bounding box center [268, 262] width 254 height 16
drag, startPoint x: 175, startPoint y: 267, endPoint x: 341, endPoint y: 257, distance: 165.6
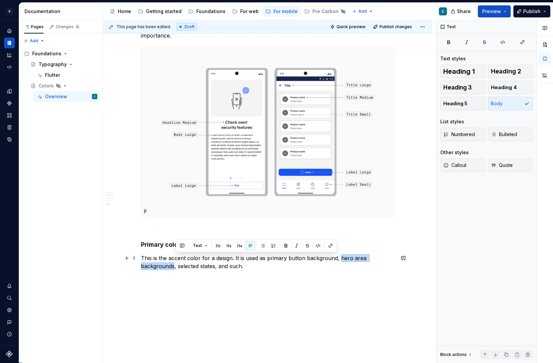
click at [341, 257] on p "This is the accent color for a design. It is used as primary button background,…" at bounding box center [268, 262] width 254 height 16
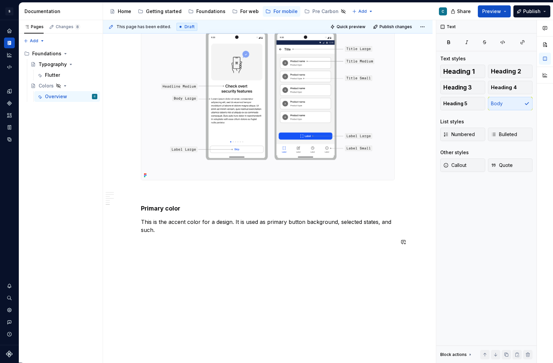
scroll to position [1624, 0]
click at [127, 243] on button "button" at bounding box center [126, 241] width 9 height 9
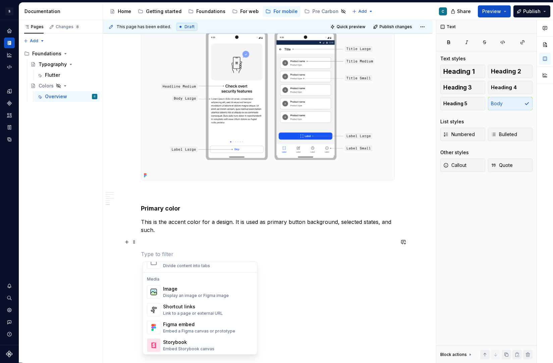
scroll to position [280, 0]
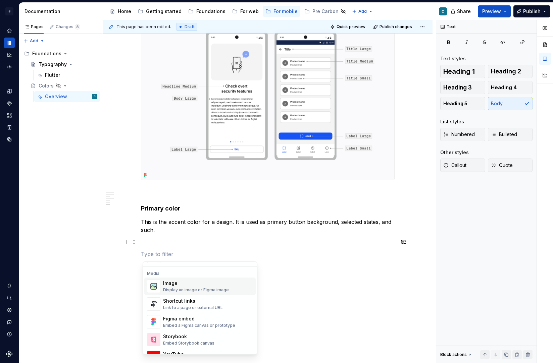
click at [195, 286] on div "Image" at bounding box center [196, 283] width 66 height 7
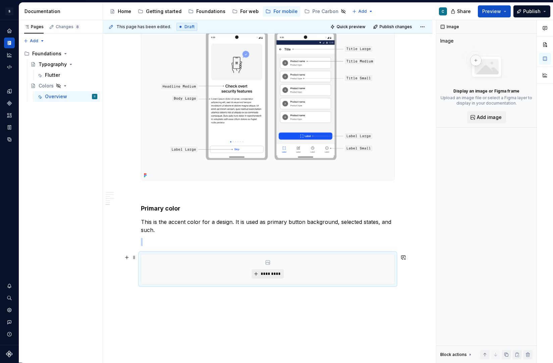
click at [268, 273] on span "*********" at bounding box center [270, 273] width 20 height 5
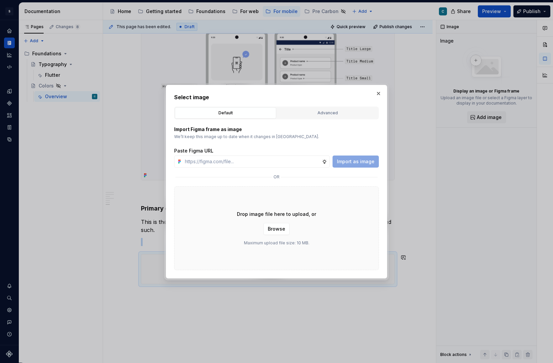
type textarea "*"
type input "[URL][DOMAIN_NAME][PHONE_NUMBER]"
click at [361, 160] on span "Import as image" at bounding box center [356, 161] width 38 height 7
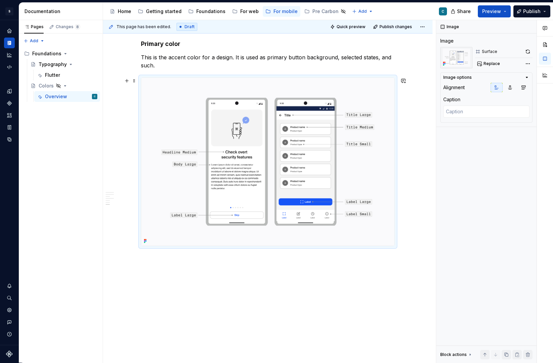
scroll to position [1788, 0]
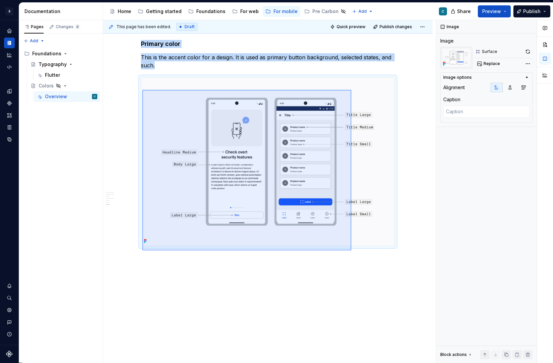
drag, startPoint x: 142, startPoint y: 100, endPoint x: 352, endPoint y: 246, distance: 255.6
click at [352, 246] on div "**********" at bounding box center [269, 191] width 333 height 343
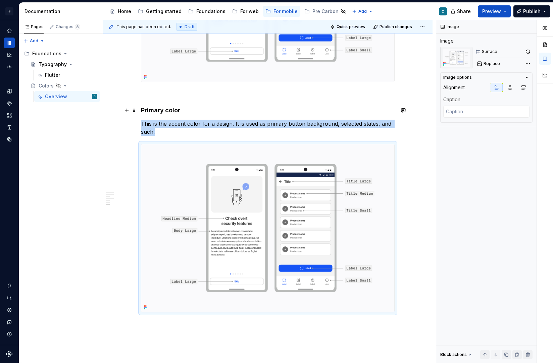
scroll to position [1716, 0]
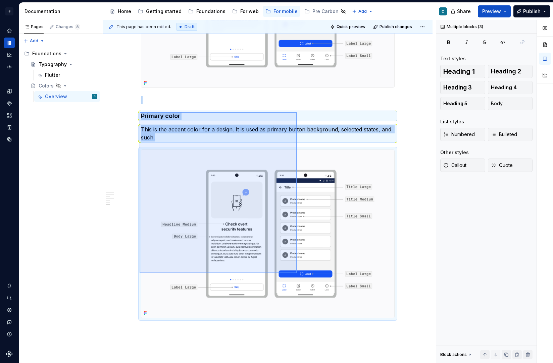
drag, startPoint x: 140, startPoint y: 112, endPoint x: 297, endPoint y: 273, distance: 225.0
click at [297, 273] on div "**********" at bounding box center [269, 191] width 333 height 343
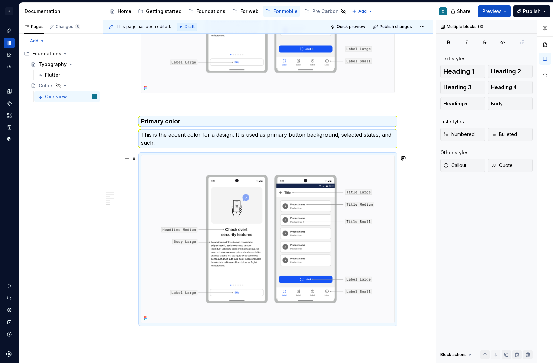
scroll to position [1741, 0]
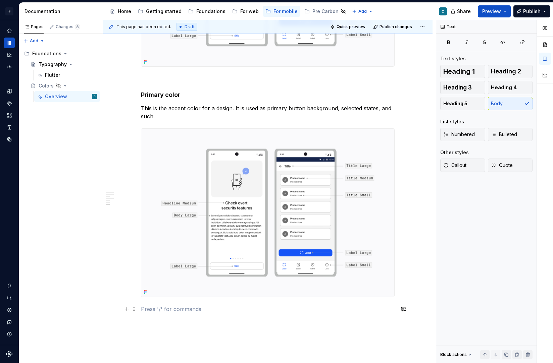
scroll to position [1735, 0]
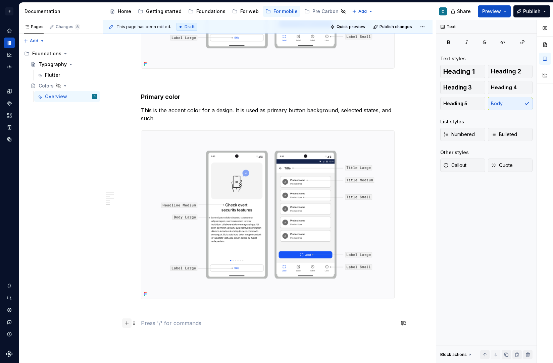
click at [129, 325] on button "button" at bounding box center [126, 323] width 9 height 9
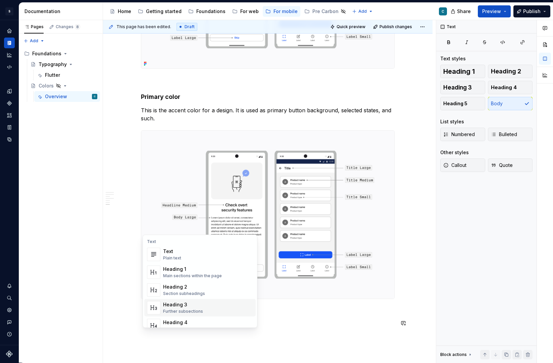
click at [188, 304] on div "Heading 3" at bounding box center [183, 304] width 40 height 7
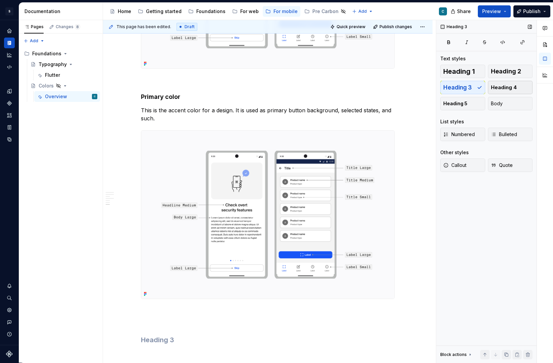
click at [512, 88] on span "Heading 4" at bounding box center [504, 87] width 26 height 7
click at [162, 96] on h4 "Primary color" at bounding box center [268, 97] width 254 height 8
click at [170, 337] on h3 "Border colors" at bounding box center [268, 339] width 254 height 9
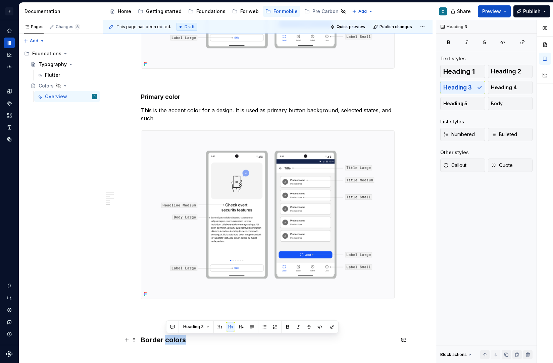
click at [170, 337] on h3 "Border colors" at bounding box center [268, 339] width 254 height 9
click at [516, 91] on button "Heading 4" at bounding box center [510, 87] width 45 height 13
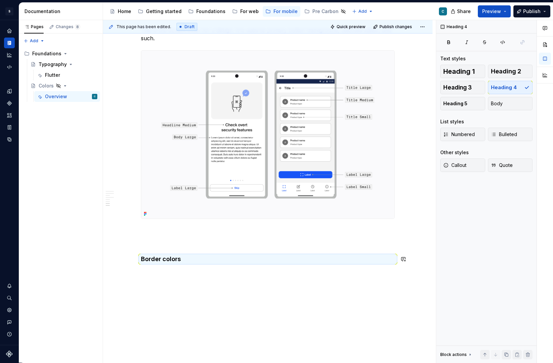
scroll to position [1816, 0]
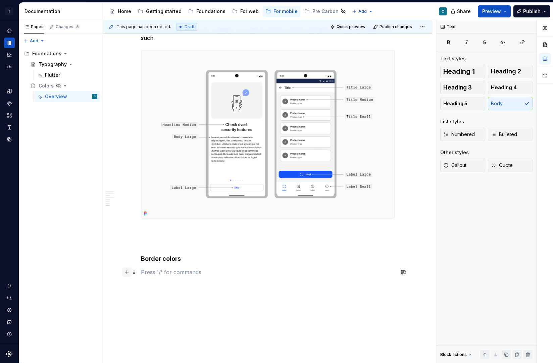
click at [129, 274] on button "button" at bounding box center [126, 272] width 9 height 9
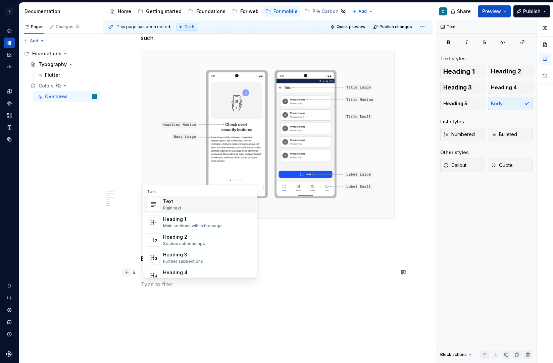
scroll to position [1814, 0]
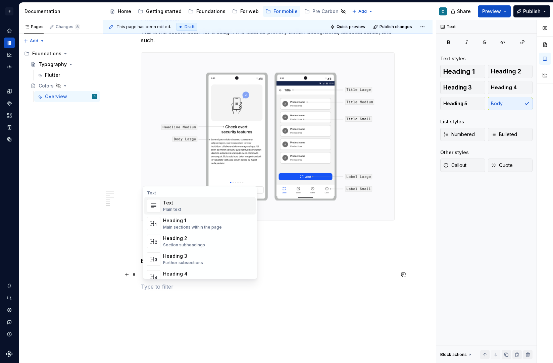
click at [180, 206] on div "Text Plain text" at bounding box center [172, 206] width 18 height 13
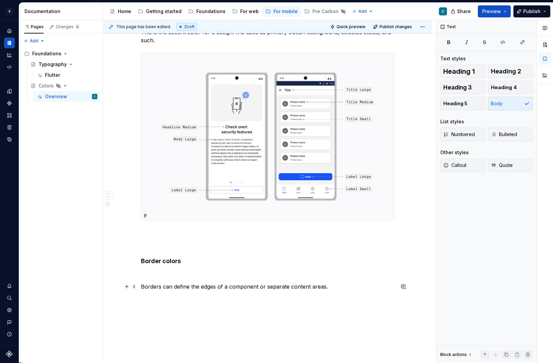
click at [160, 275] on p at bounding box center [268, 275] width 254 height 8
click at [171, 287] on p "Borders can define the edges of a component or separate content areas." at bounding box center [268, 287] width 254 height 8
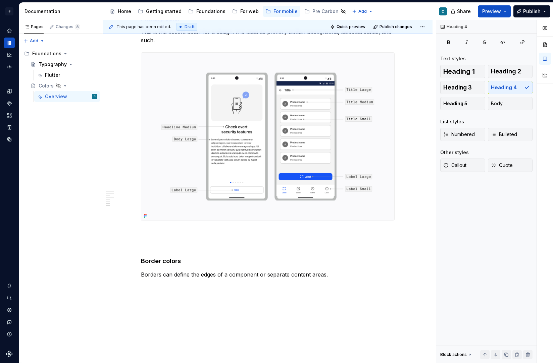
click at [156, 286] on p at bounding box center [268, 287] width 254 height 8
click at [127, 287] on button "button" at bounding box center [126, 286] width 9 height 9
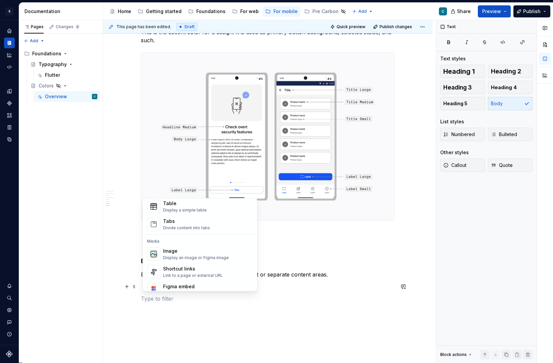
scroll to position [282, 0]
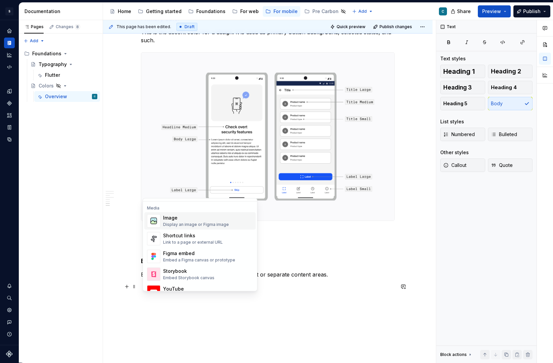
click at [177, 217] on div "Image" at bounding box center [196, 218] width 66 height 7
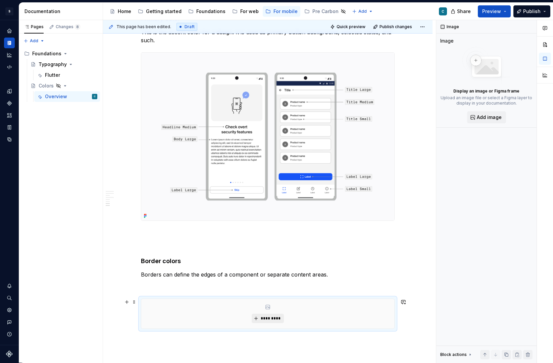
click at [276, 317] on span "*********" at bounding box center [270, 318] width 20 height 5
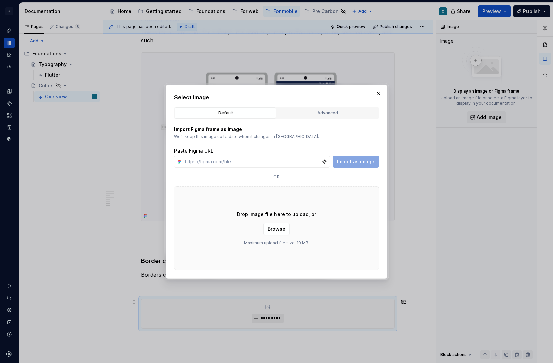
type textarea "*"
type input "[URL][DOMAIN_NAME][PHONE_NUMBER]"
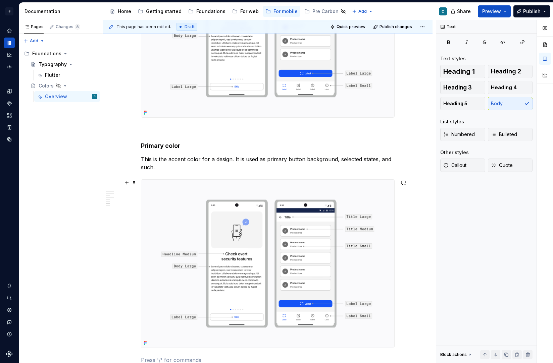
scroll to position [1614, 0]
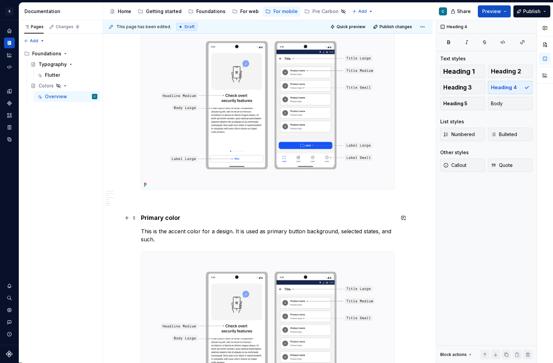
click at [160, 217] on h4 "Primary color" at bounding box center [268, 218] width 254 height 8
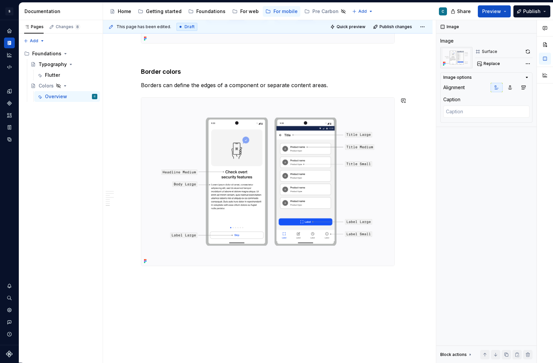
scroll to position [1792, 0]
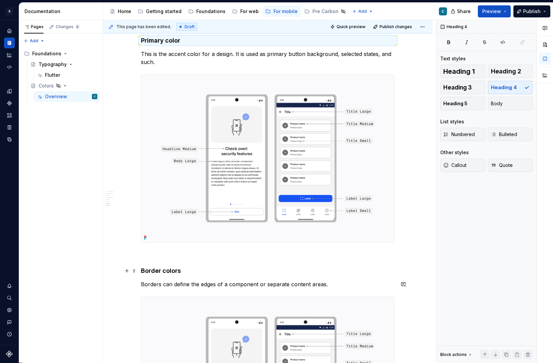
click at [161, 272] on h4 "Border colors" at bounding box center [268, 271] width 254 height 8
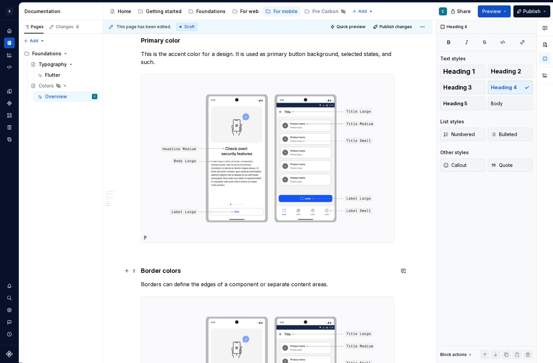
scroll to position [2011, 0]
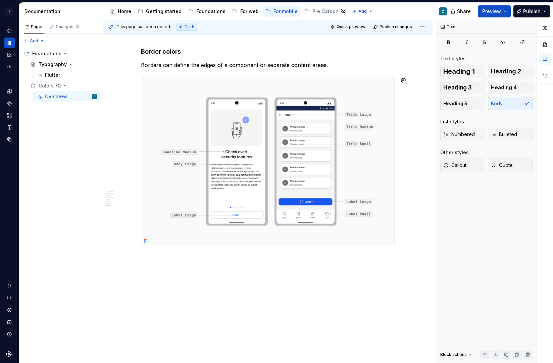
click at [129, 273] on button "button" at bounding box center [126, 270] width 9 height 9
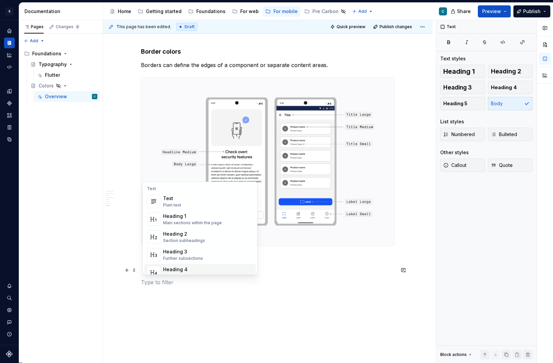
click at [181, 268] on div "Heading 4" at bounding box center [185, 269] width 44 height 7
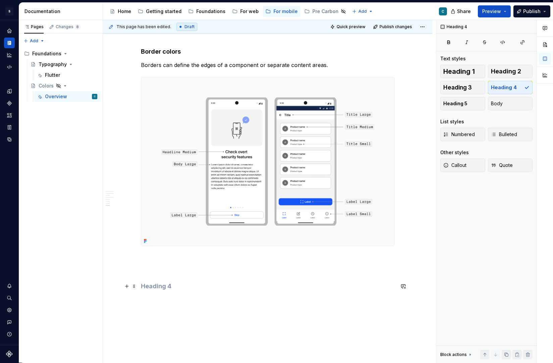
click at [158, 287] on h4 at bounding box center [268, 286] width 254 height 8
click at [130, 300] on button "button" at bounding box center [126, 299] width 9 height 9
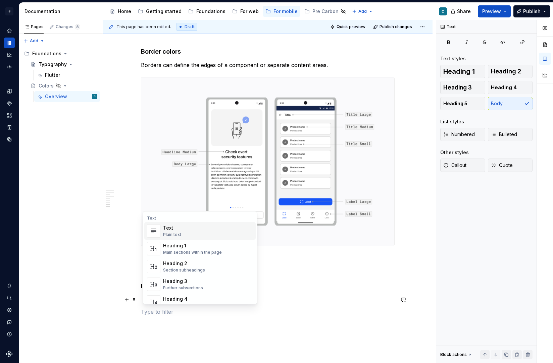
click at [170, 230] on div "Text" at bounding box center [172, 228] width 18 height 7
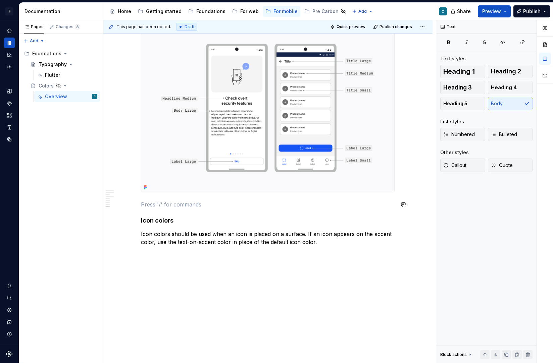
scroll to position [2065, 0]
click at [322, 243] on p "Icon colors should be used when an icon is placed on a surface. If an icon appe…" at bounding box center [268, 238] width 254 height 16
click at [129, 257] on button "button" at bounding box center [126, 253] width 9 height 9
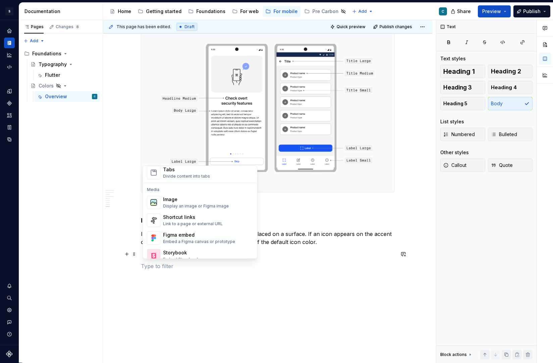
scroll to position [268, 0]
click at [184, 201] on div "Image" at bounding box center [196, 199] width 66 height 7
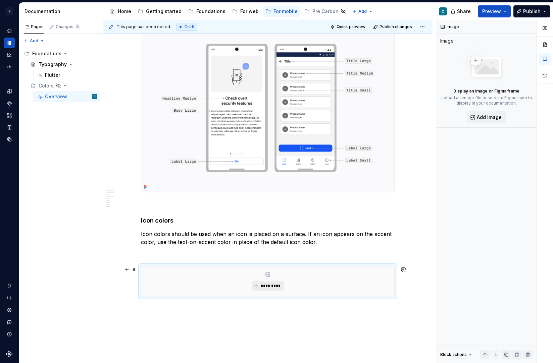
click at [270, 285] on span "*********" at bounding box center [270, 285] width 20 height 5
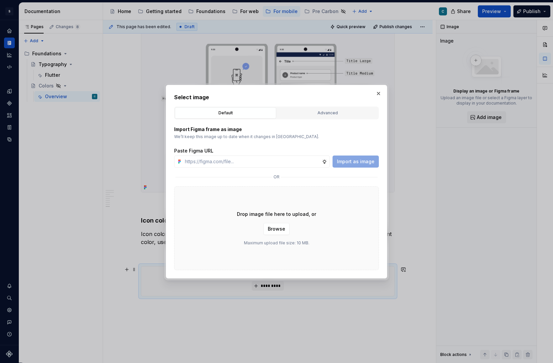
type textarea "*"
type input "[URL][DOMAIN_NAME][PHONE_NUMBER]"
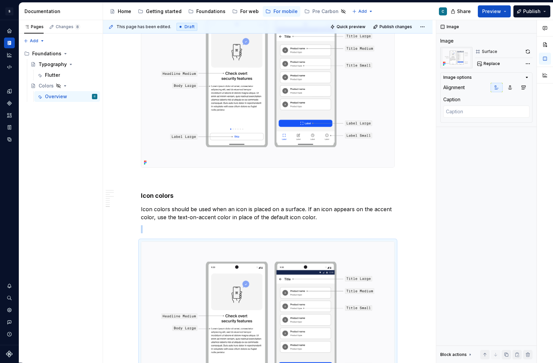
scroll to position [2083, 0]
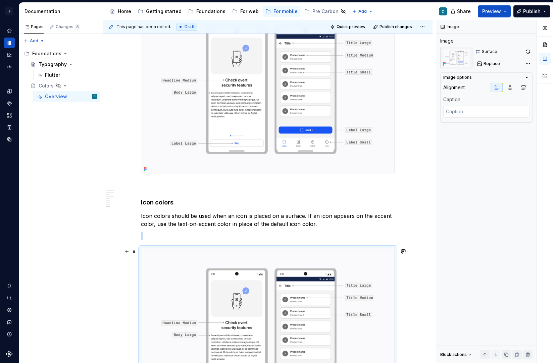
click at [295, 286] on img at bounding box center [267, 332] width 253 height 168
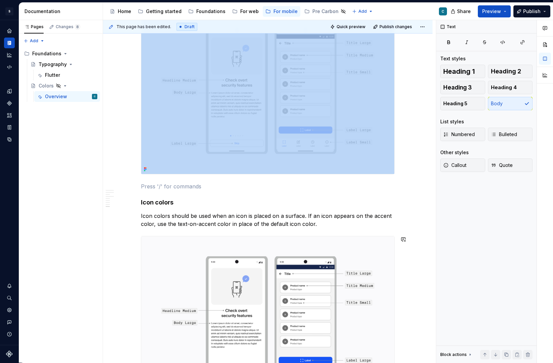
scroll to position [2068, 0]
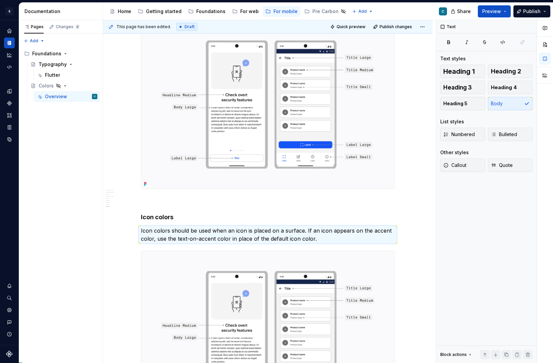
click at [202, 231] on p "Icon colors should be used when an icon is placed on a surface. If an icon appe…" at bounding box center [268, 235] width 254 height 16
click at [206, 234] on p "Icon colors should be used when an icon is placed on a surface. If an icon appe…" at bounding box center [268, 235] width 254 height 16
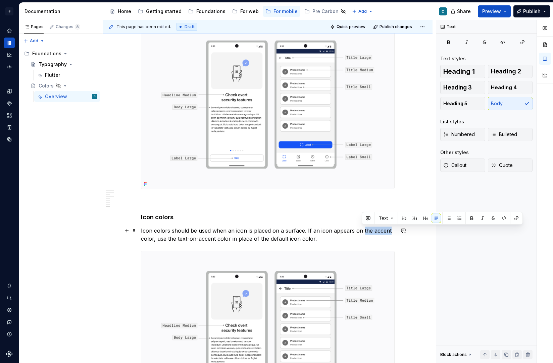
drag, startPoint x: 361, startPoint y: 230, endPoint x: 388, endPoint y: 229, distance: 26.8
click at [388, 229] on p "Icon colors should be used when an icon is placed on a surface. If an icon appe…" at bounding box center [268, 235] width 254 height 16
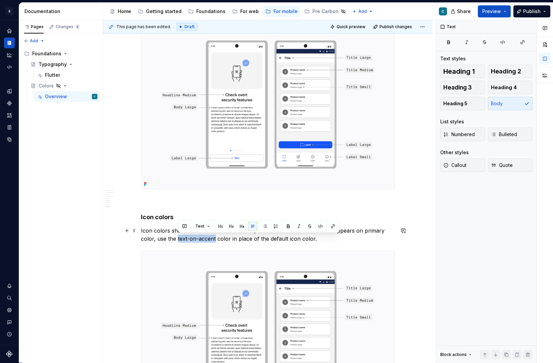
drag, startPoint x: 178, startPoint y: 238, endPoint x: 216, endPoint y: 240, distance: 38.3
click at [216, 240] on p "Icon colors should be used when an icon is placed on a surface. If an icon appe…" at bounding box center [268, 235] width 254 height 16
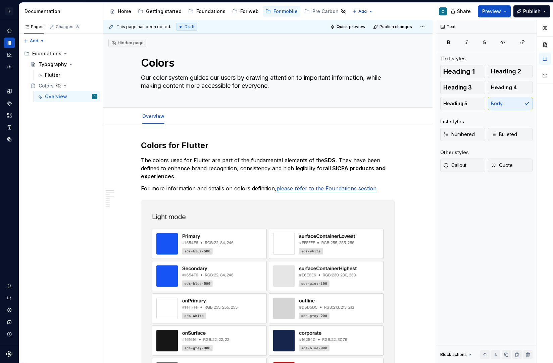
scroll to position [0, 0]
type textarea "*"
